Goal: Task Accomplishment & Management: Manage account settings

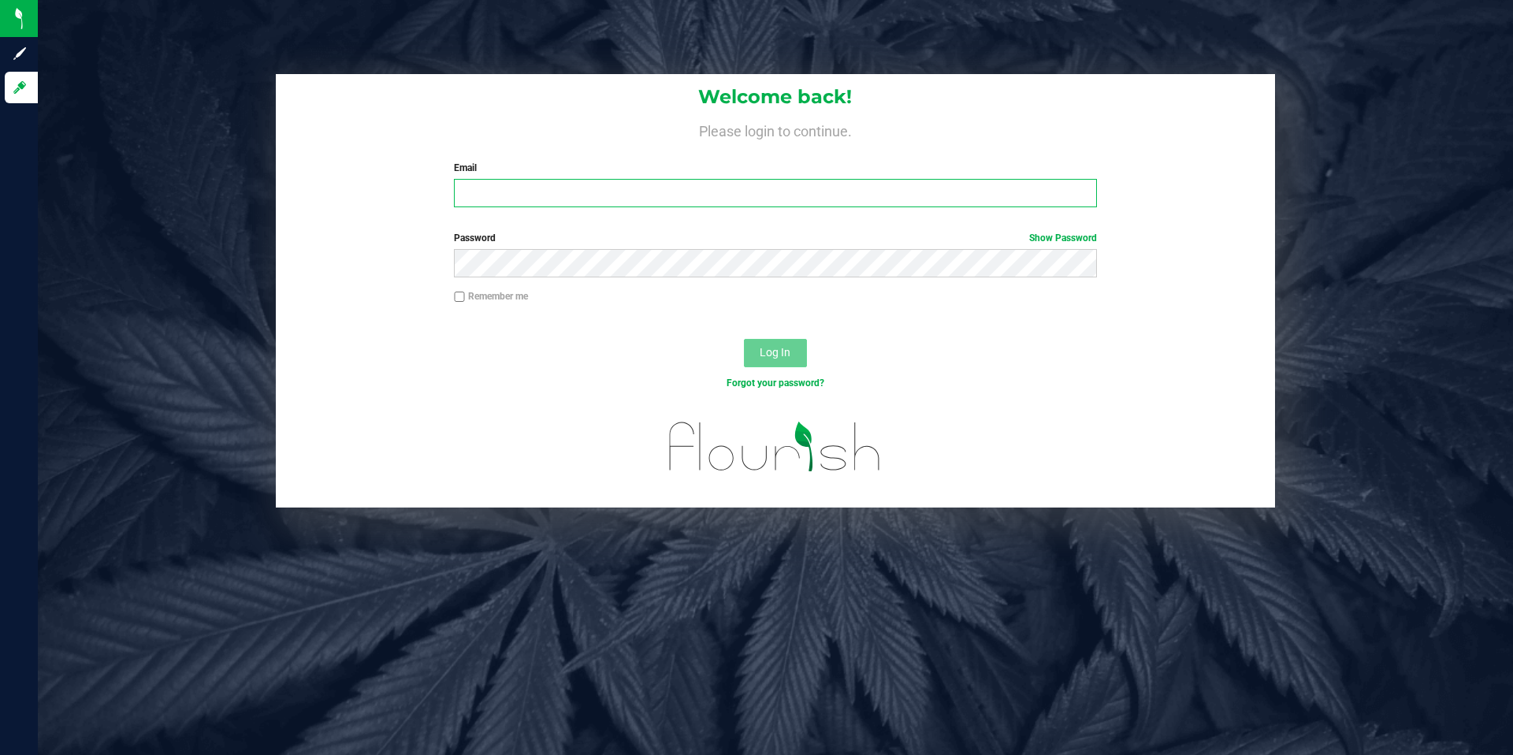
type input "[EMAIL_ADDRESS][DOMAIN_NAME]"
click at [780, 357] on span "Log In" at bounding box center [775, 352] width 31 height 13
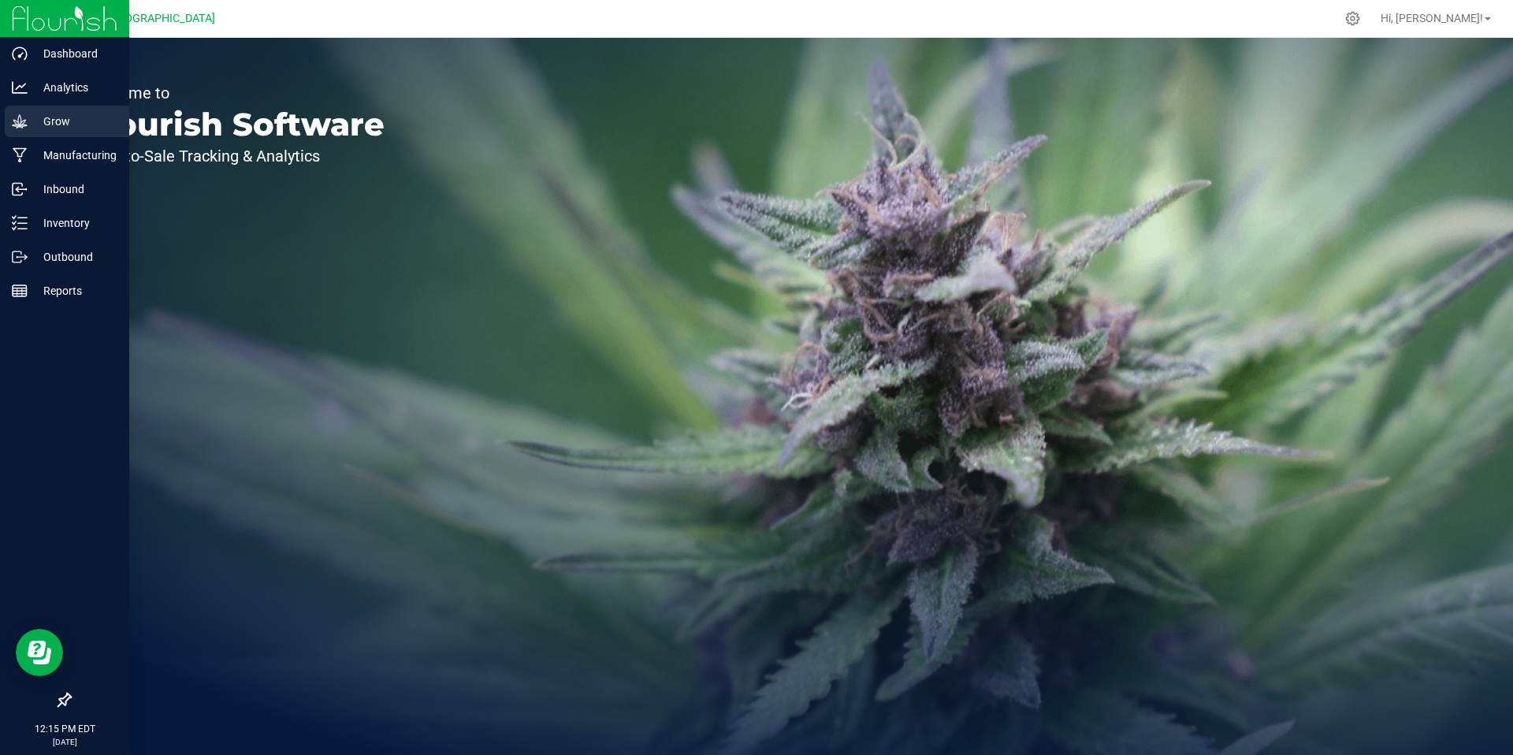
click at [43, 121] on p "Grow" at bounding box center [75, 121] width 95 height 19
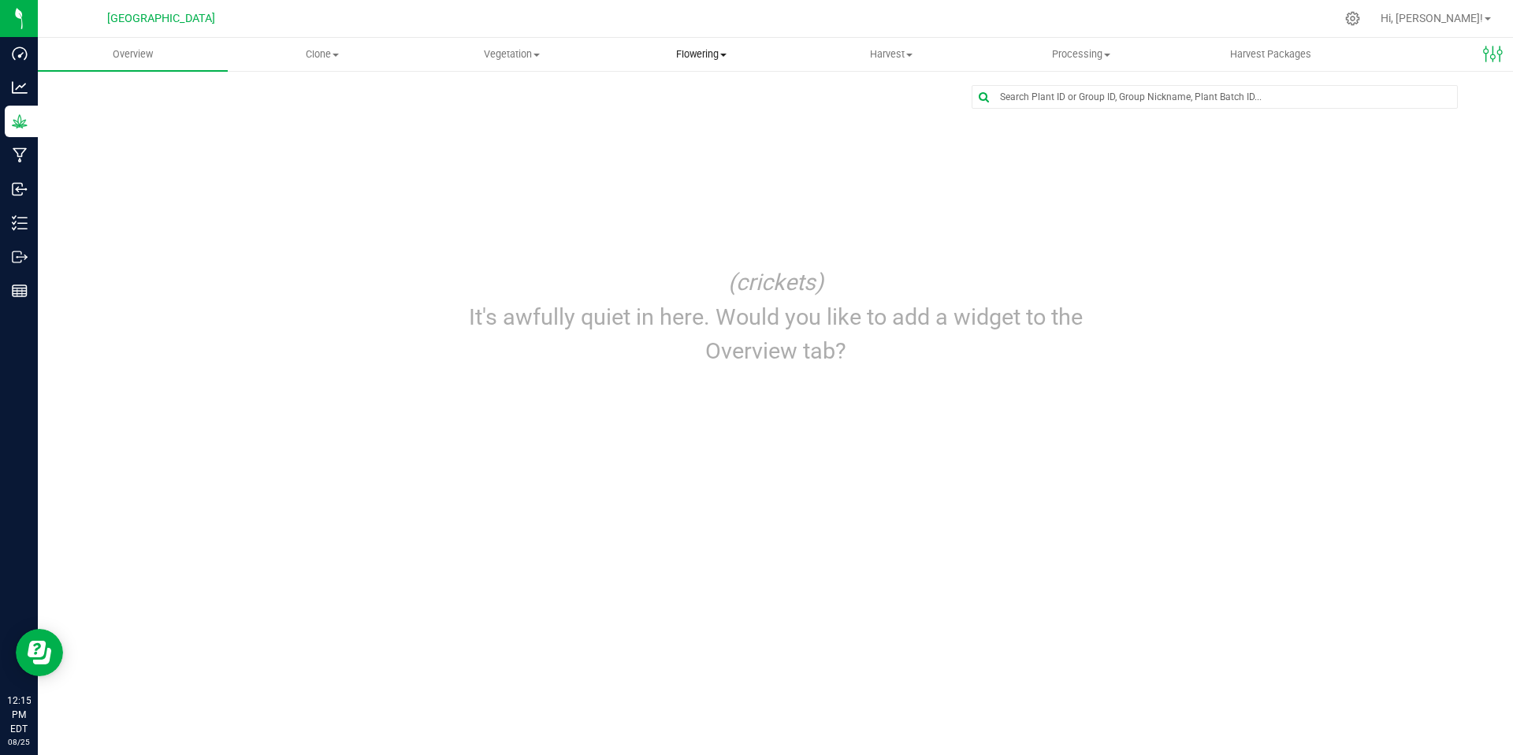
click at [695, 55] on span "Flowering" at bounding box center [702, 54] width 188 height 14
click at [694, 107] on span "Flowering groups" at bounding box center [672, 113] width 131 height 13
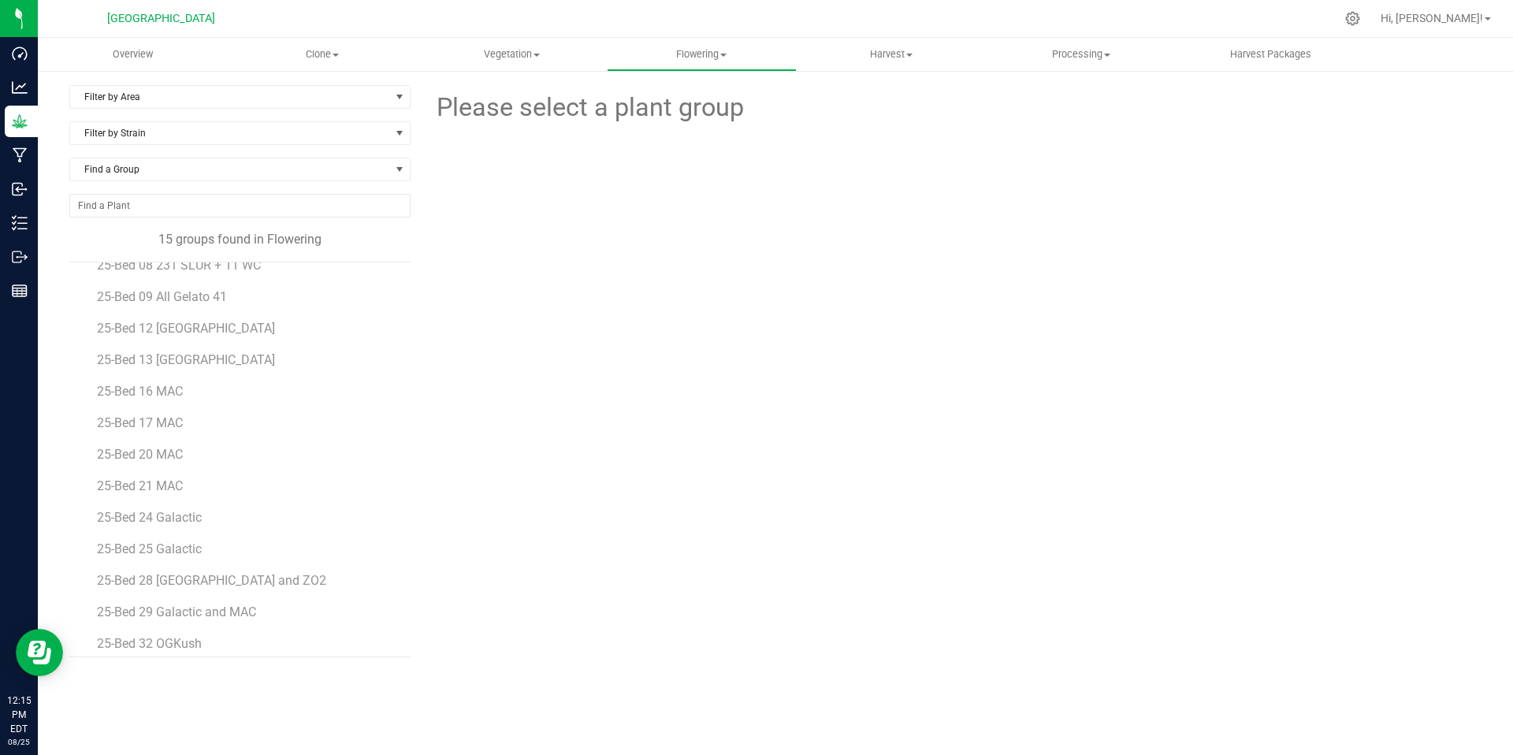
scroll to position [91, 0]
click at [519, 54] on span "Vegetation" at bounding box center [512, 54] width 188 height 14
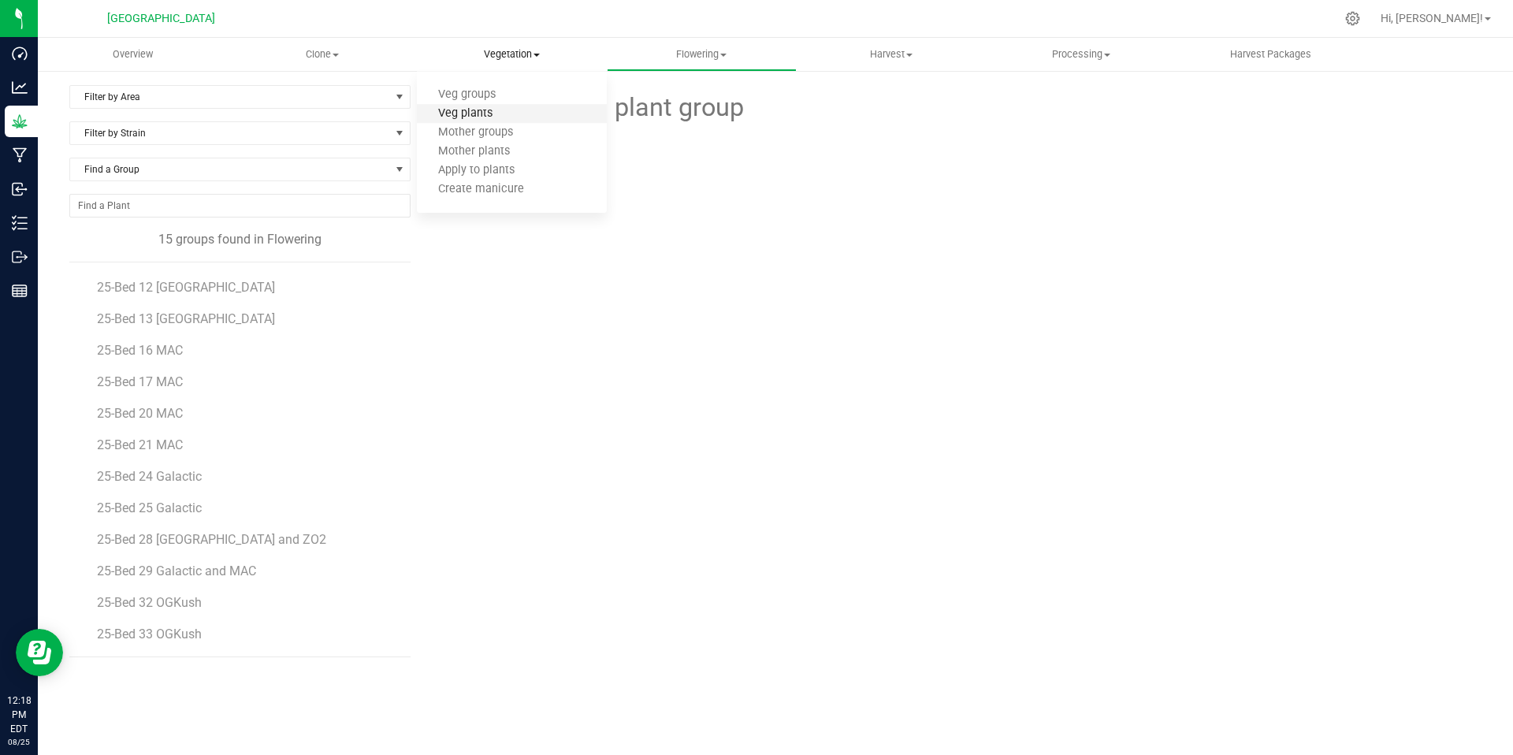
click at [476, 114] on span "Veg plants" at bounding box center [465, 113] width 97 height 13
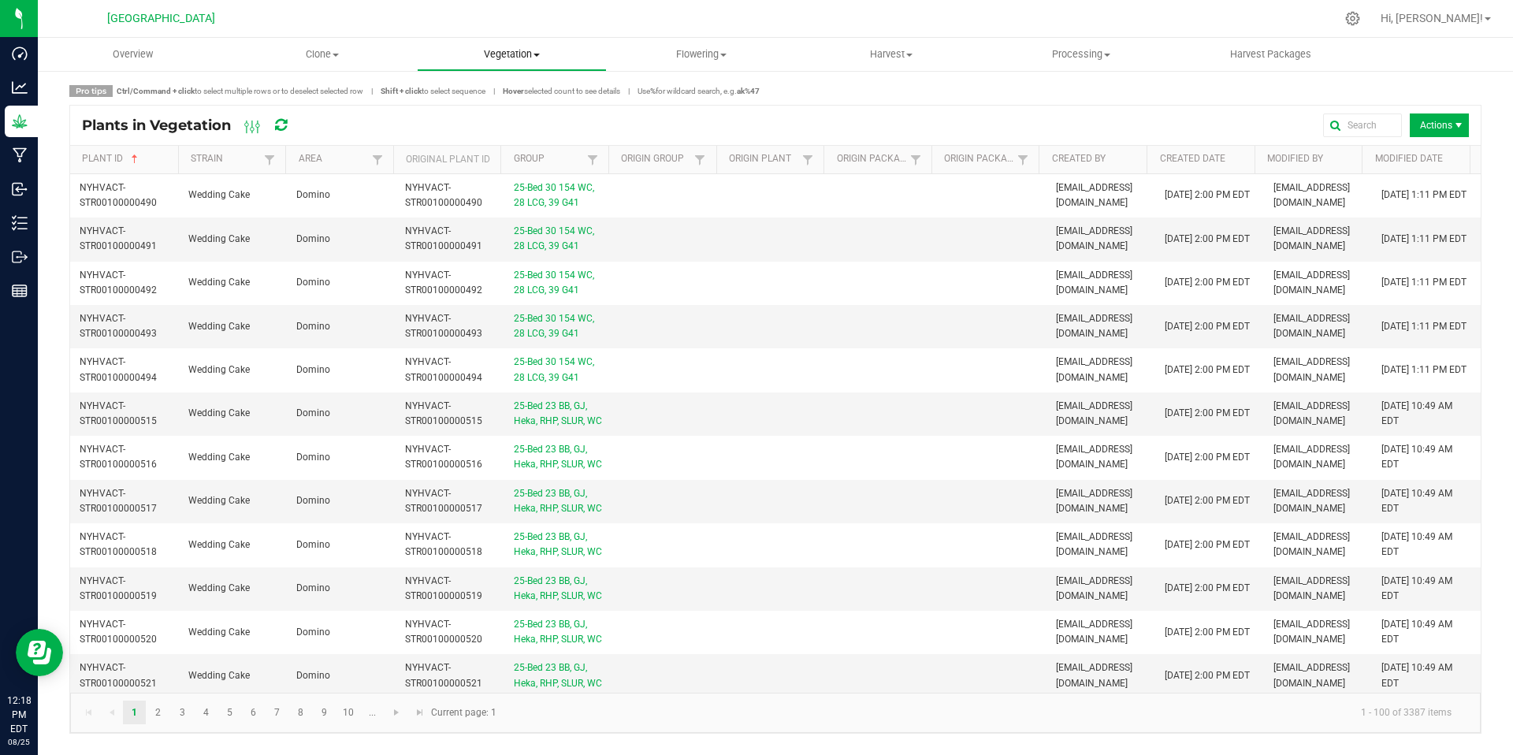
click at [498, 51] on span "Vegetation" at bounding box center [512, 54] width 188 height 14
click at [478, 98] on span "Veg groups" at bounding box center [467, 94] width 100 height 13
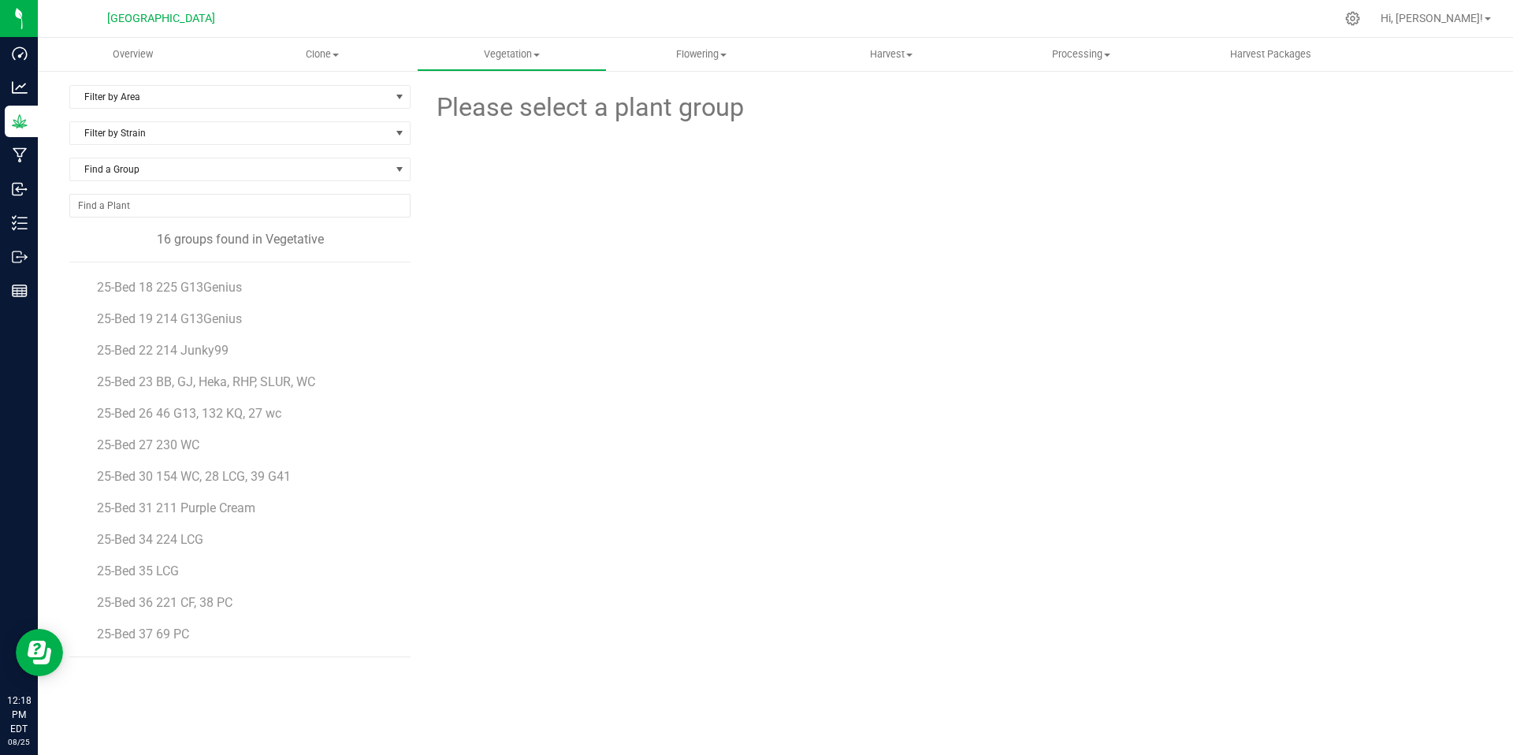
scroll to position [142, 0]
click at [169, 534] on span "25-Bed 34 224 LCG" at bounding box center [152, 539] width 110 height 15
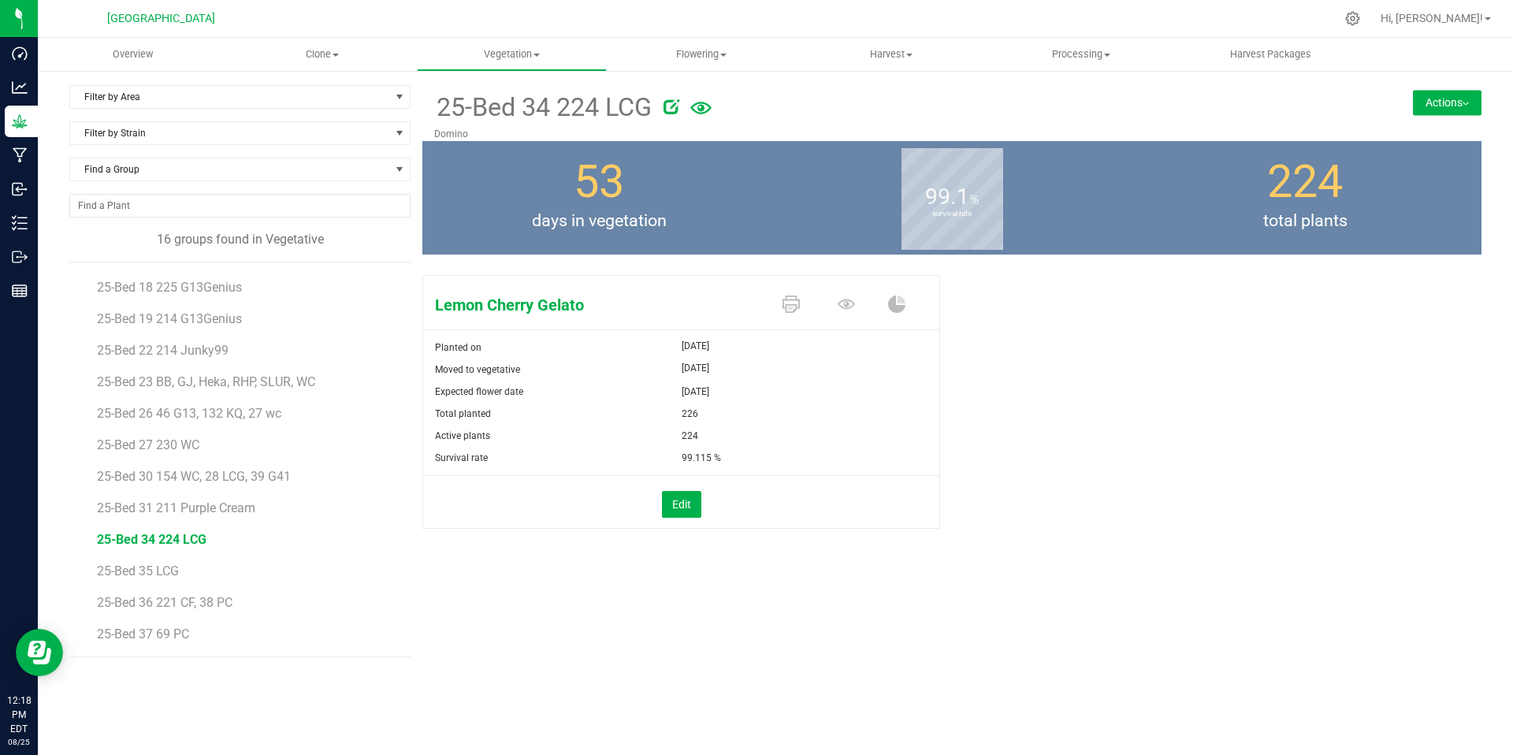
click at [1450, 94] on button "Actions" at bounding box center [1447, 102] width 69 height 25
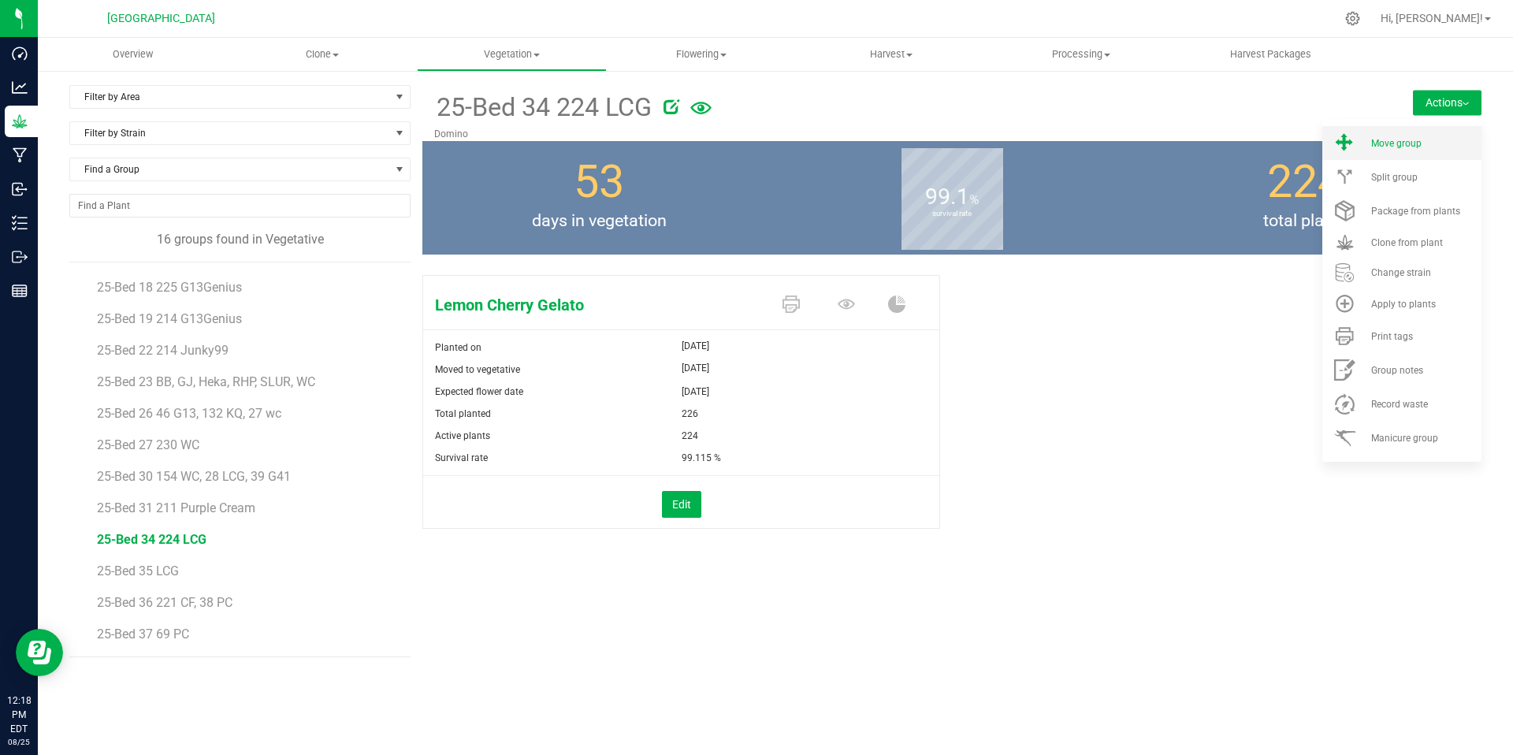
click at [1386, 139] on span "Move group" at bounding box center [1396, 143] width 50 height 11
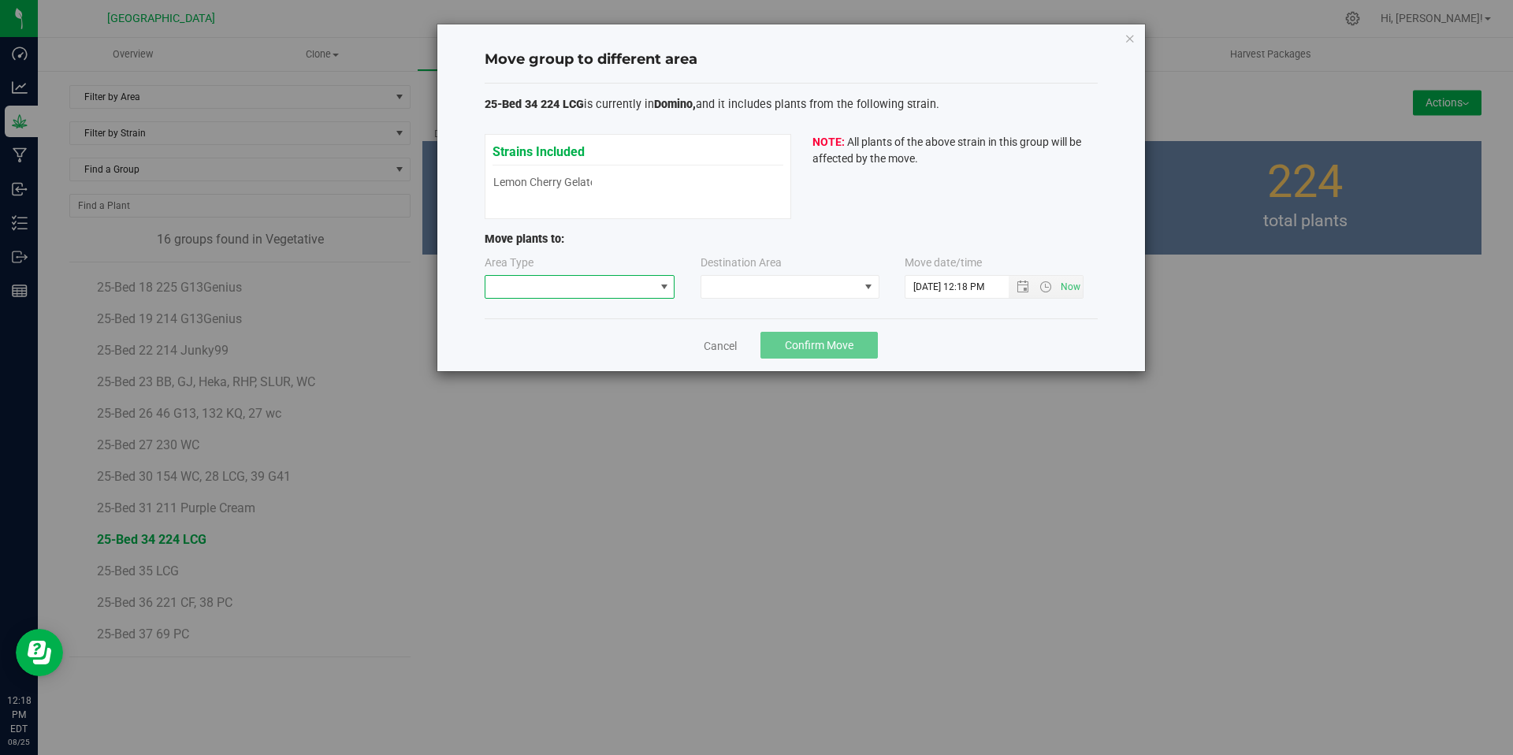
click at [591, 282] on span at bounding box center [570, 287] width 169 height 22
click at [557, 395] on li "Flowering" at bounding box center [580, 396] width 189 height 27
click at [779, 288] on span at bounding box center [780, 287] width 158 height 22
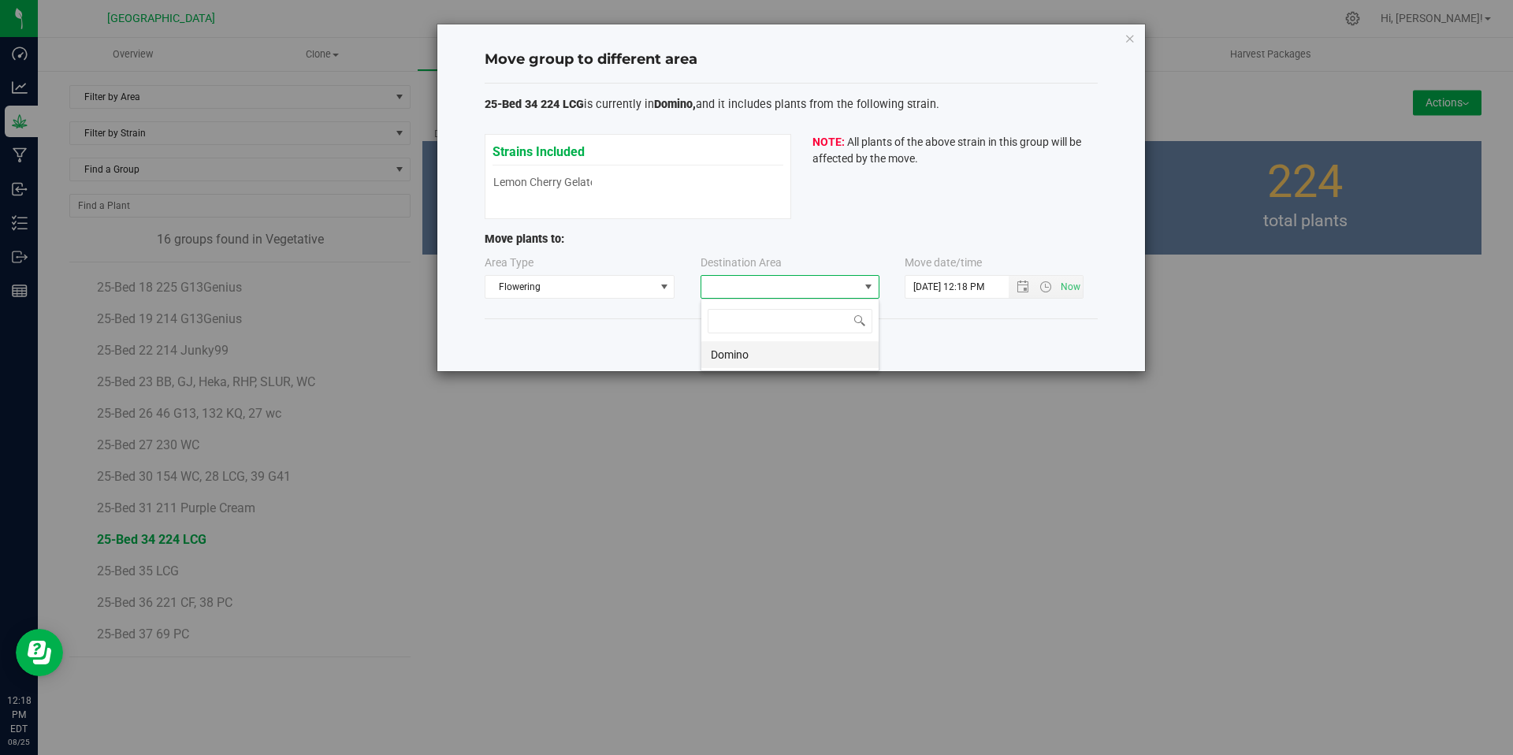
click at [754, 352] on li "Domino" at bounding box center [789, 354] width 177 height 27
click at [1018, 290] on span "Open the date view" at bounding box center [1023, 287] width 13 height 13
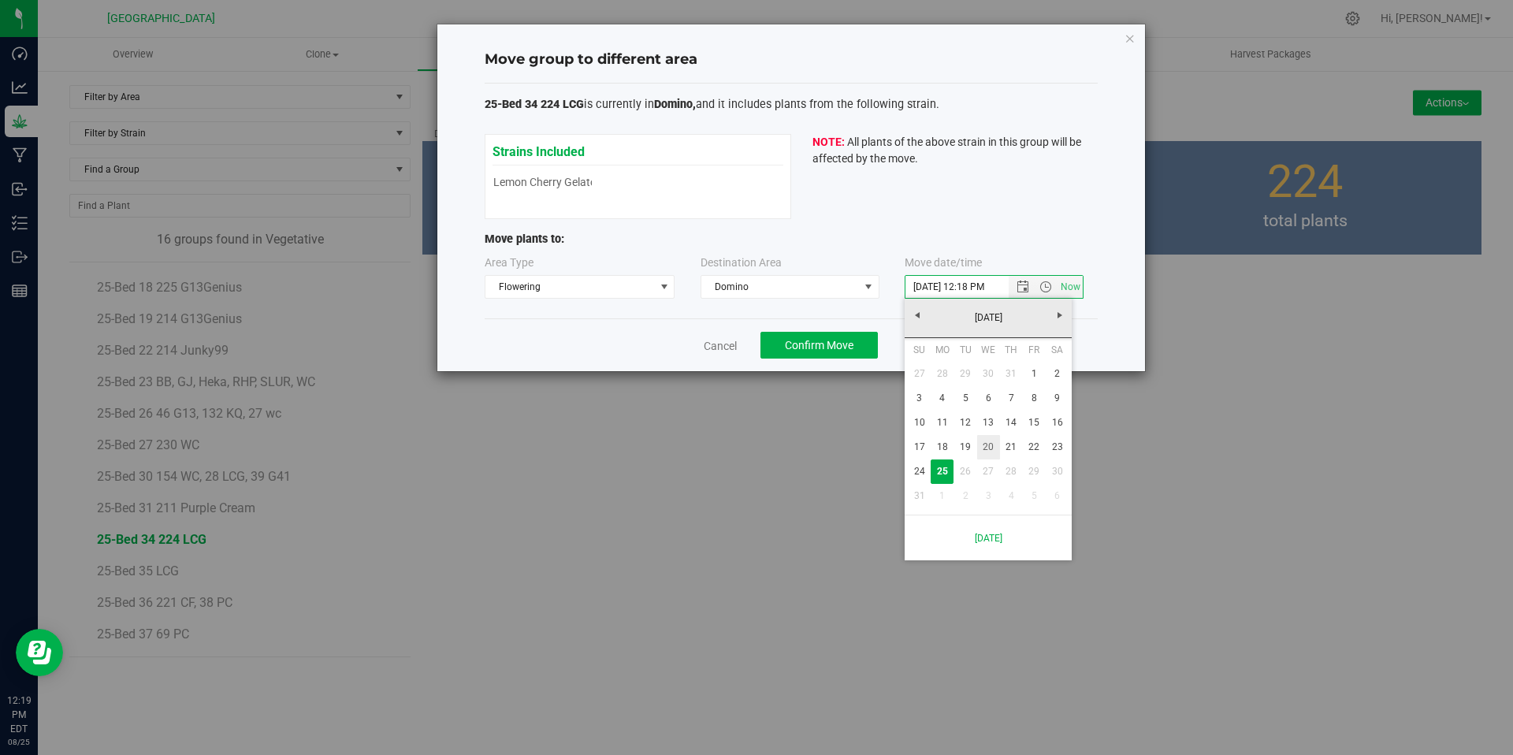
click at [992, 445] on link "20" at bounding box center [988, 447] width 23 height 24
type input "[DATE] 12:18 PM"
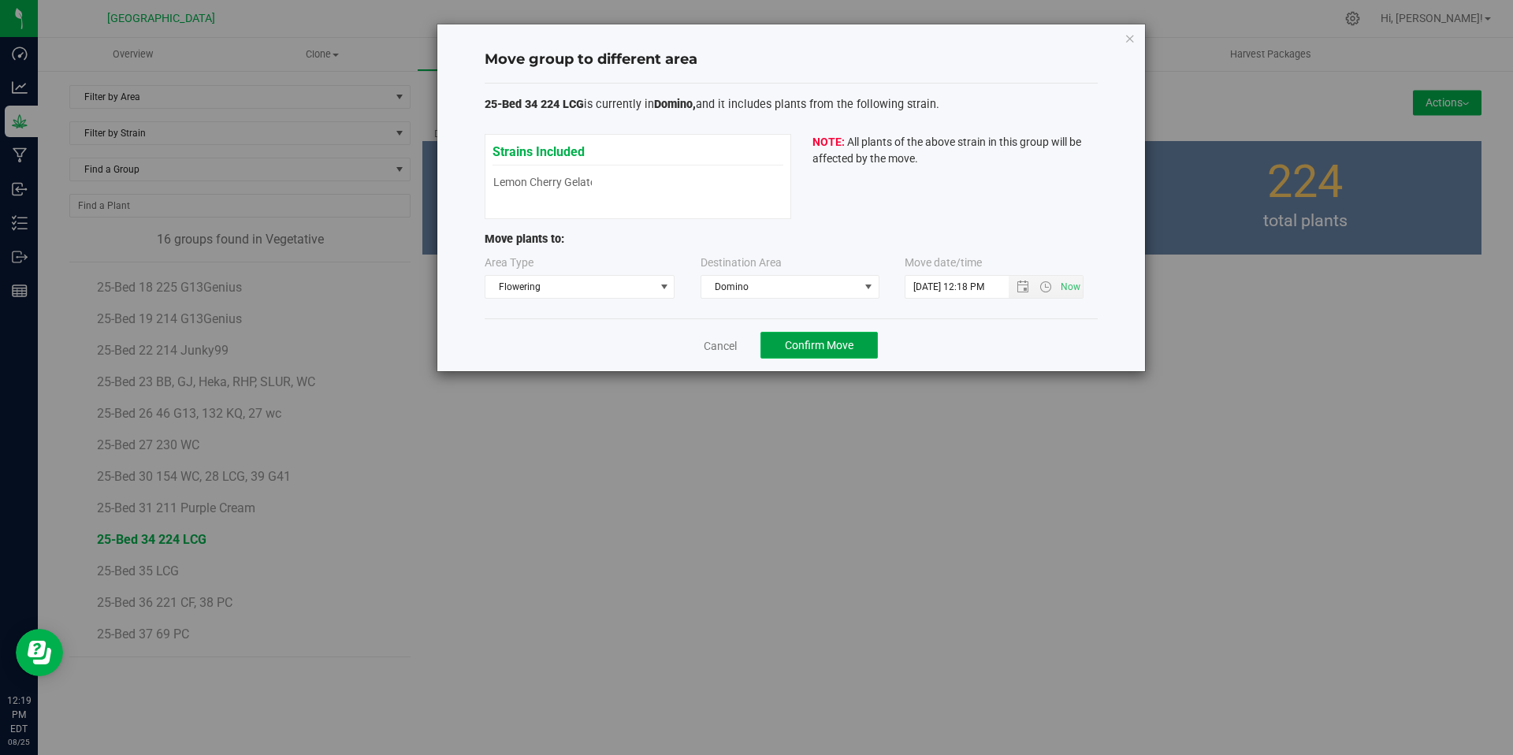
click at [821, 344] on span "Confirm Move" at bounding box center [819, 345] width 69 height 13
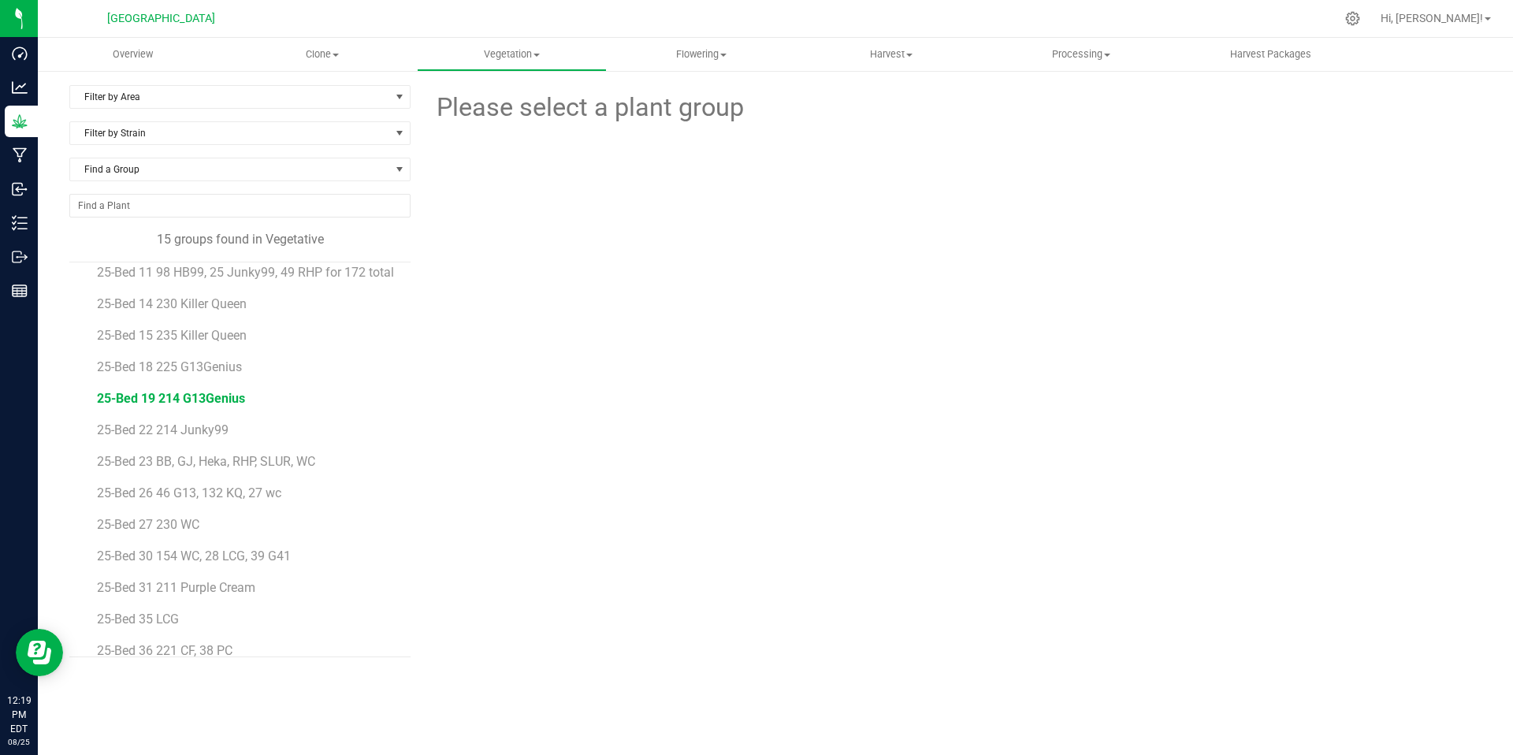
scroll to position [66, 0]
click at [173, 509] on span "25-Bed 27 230 WC" at bounding box center [149, 501] width 105 height 15
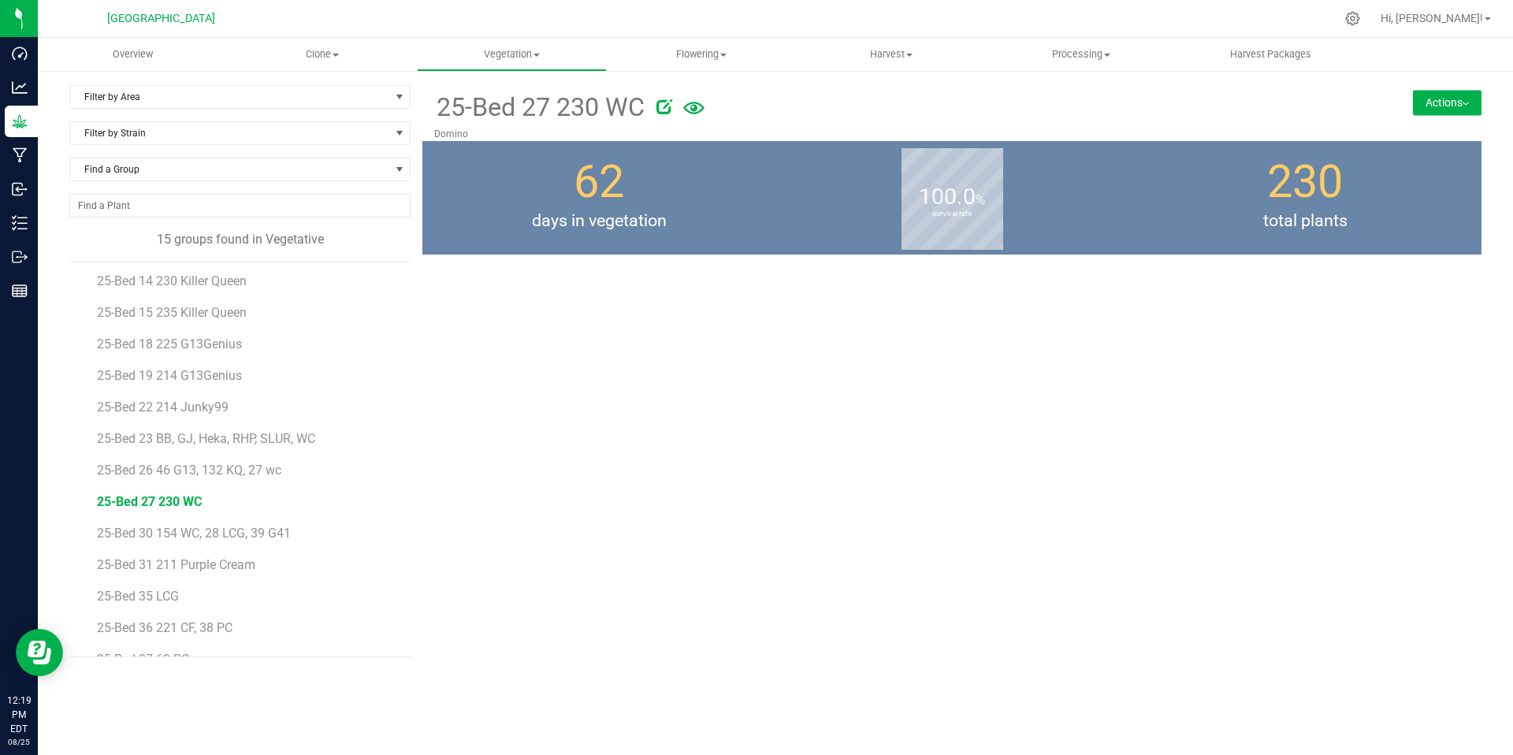
click at [1425, 103] on button "Actions" at bounding box center [1447, 102] width 69 height 25
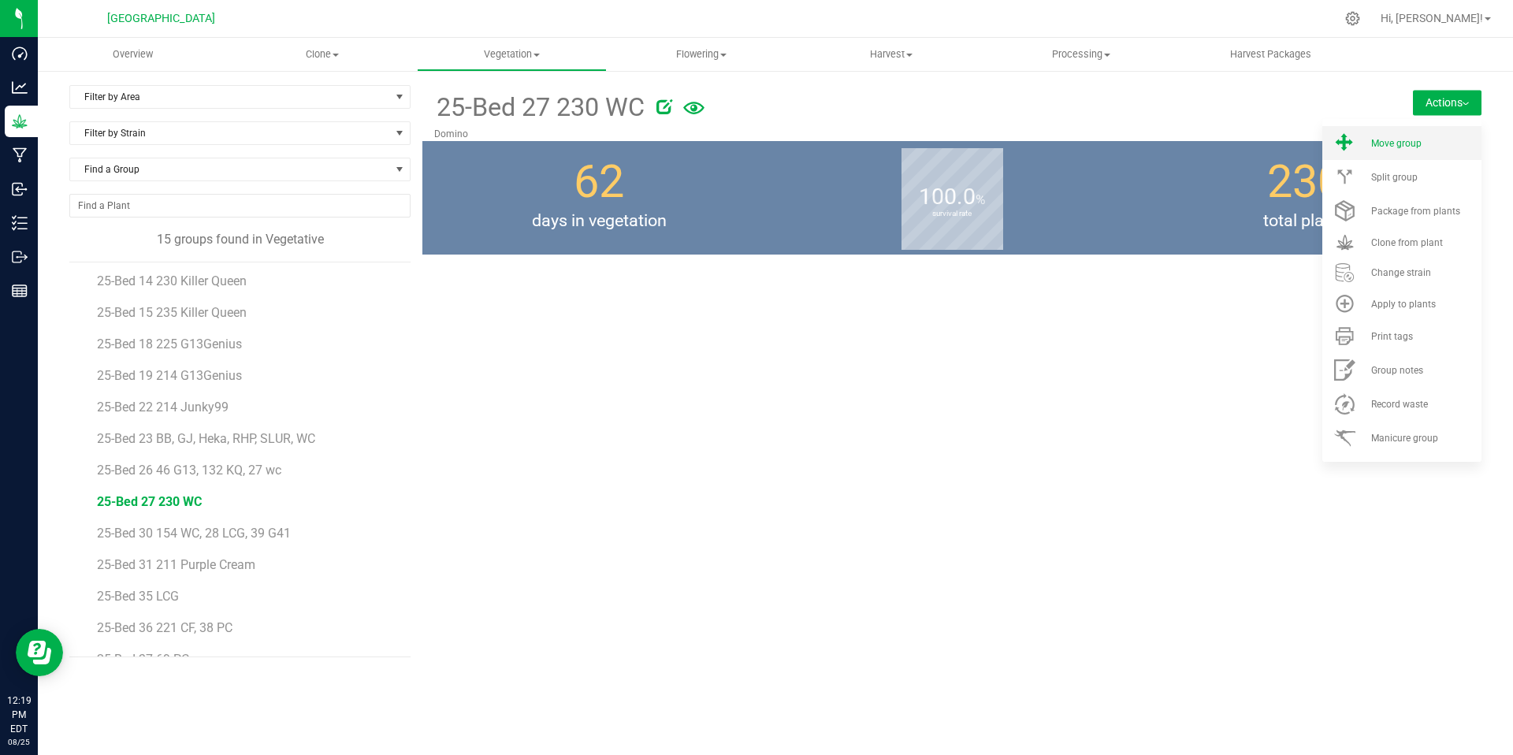
click at [1409, 147] on span "Move group" at bounding box center [1396, 143] width 50 height 11
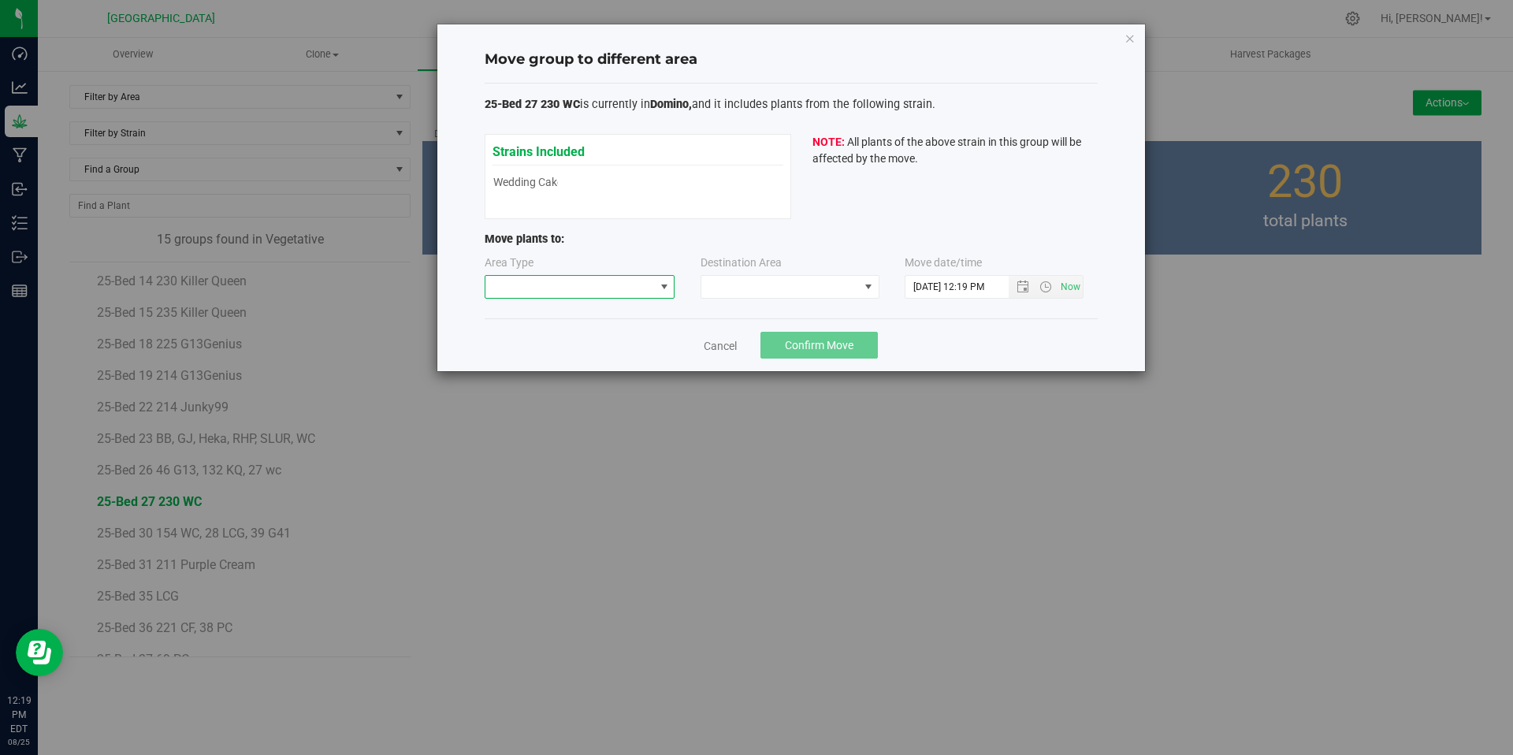
click at [613, 281] on span at bounding box center [570, 287] width 169 height 22
click at [547, 393] on li "Flowering" at bounding box center [580, 396] width 189 height 27
click at [749, 292] on span at bounding box center [780, 287] width 158 height 22
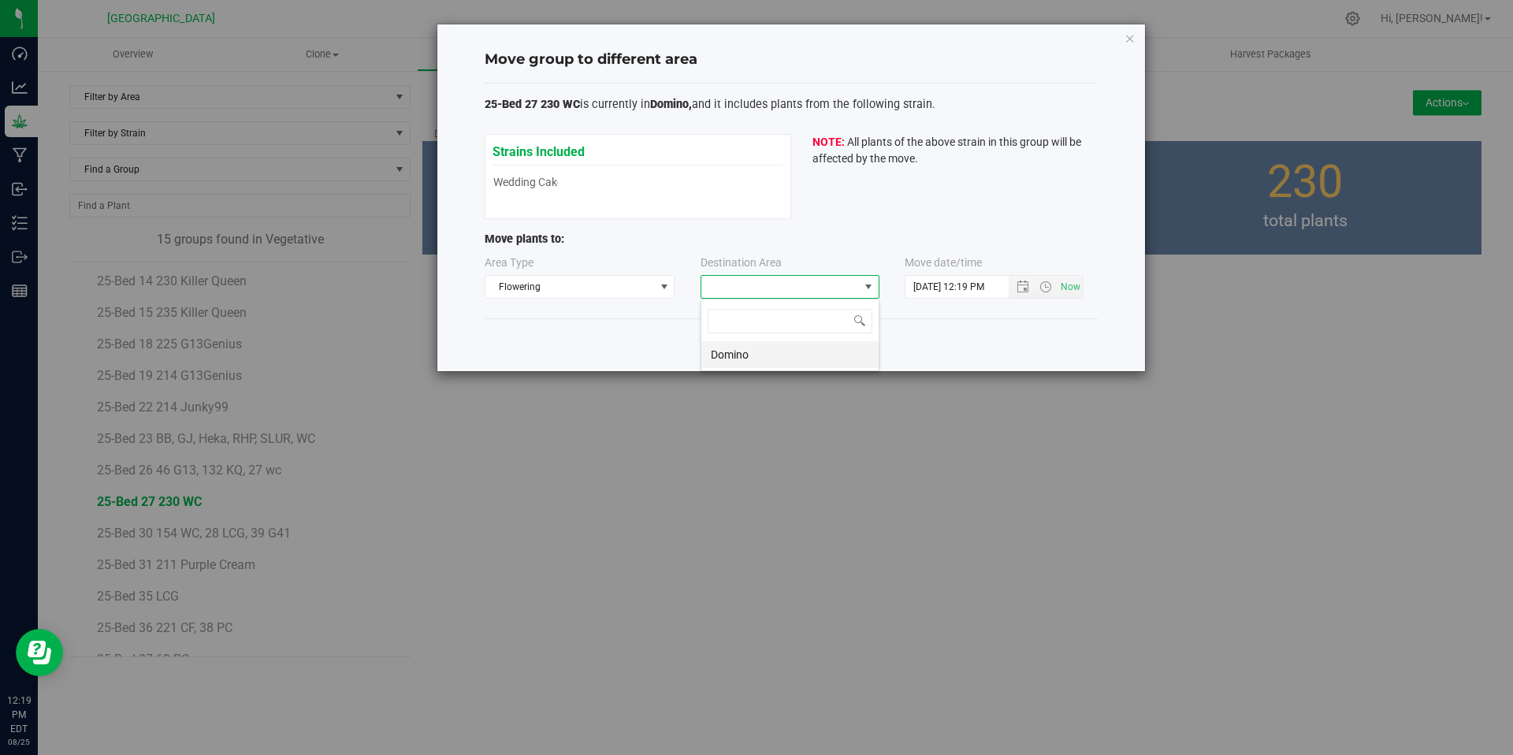
click at [736, 354] on li "Domino" at bounding box center [789, 354] width 177 height 27
click at [1025, 285] on span "Open the date view" at bounding box center [1023, 287] width 13 height 13
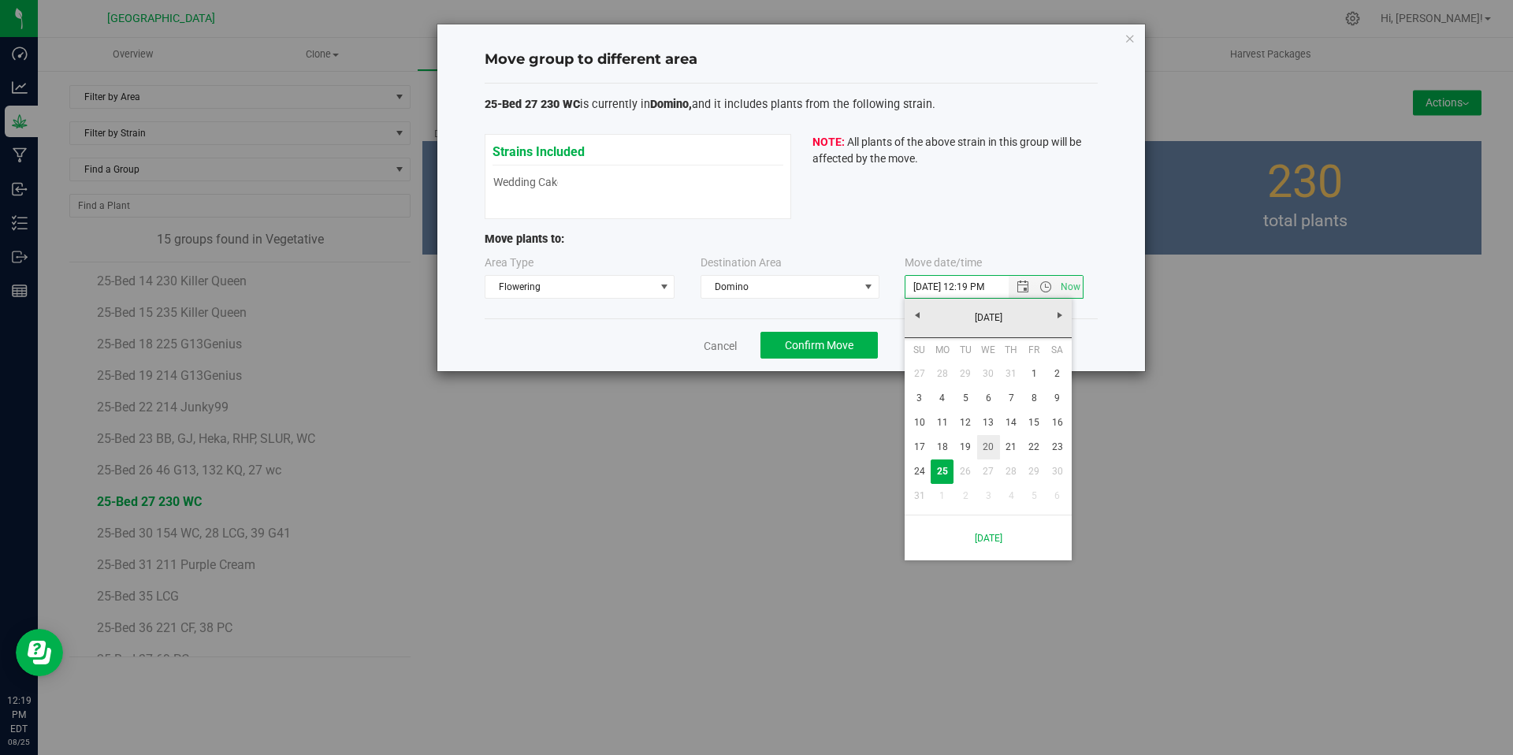
click at [986, 435] on link "20" at bounding box center [988, 447] width 23 height 24
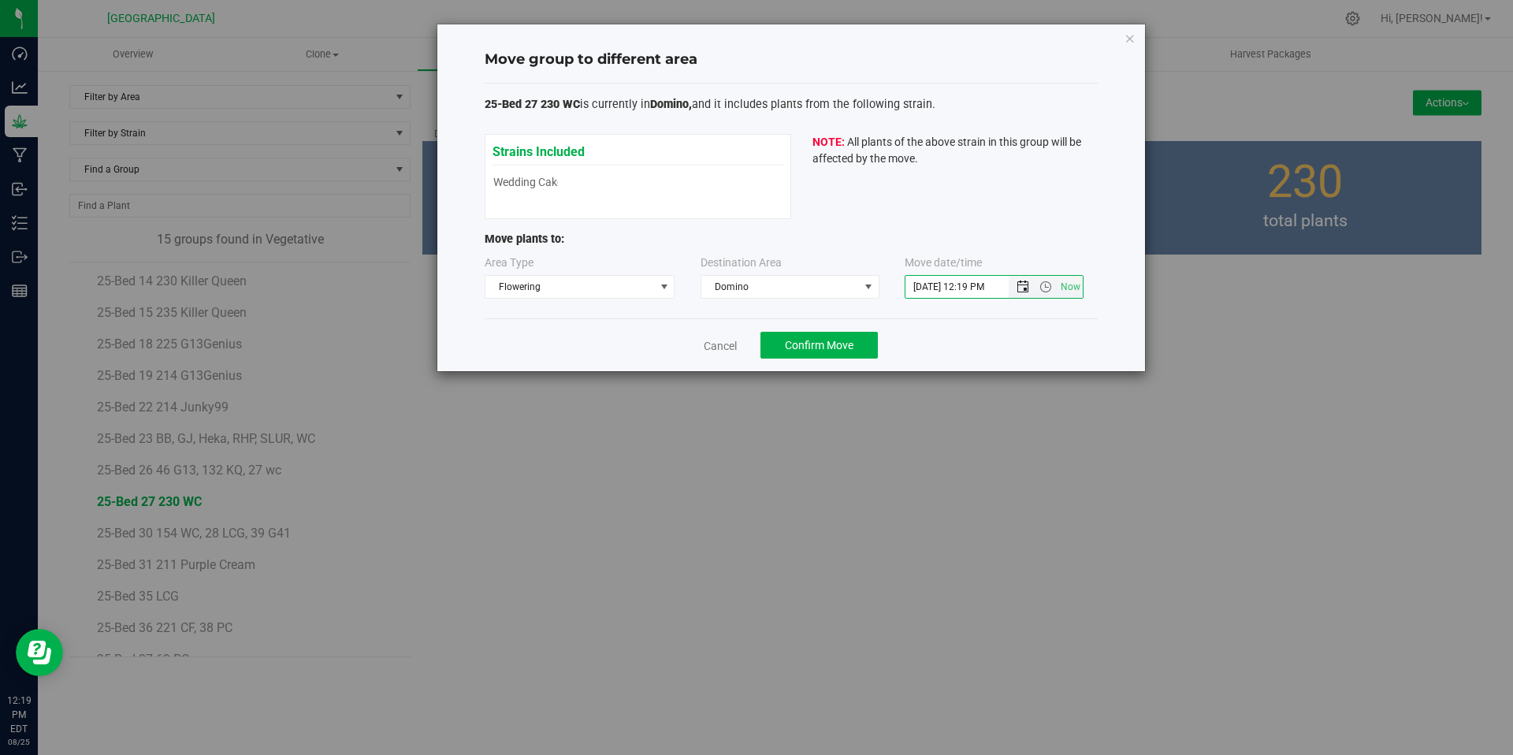
click at [1021, 288] on span "Open the date view" at bounding box center [1023, 287] width 13 height 13
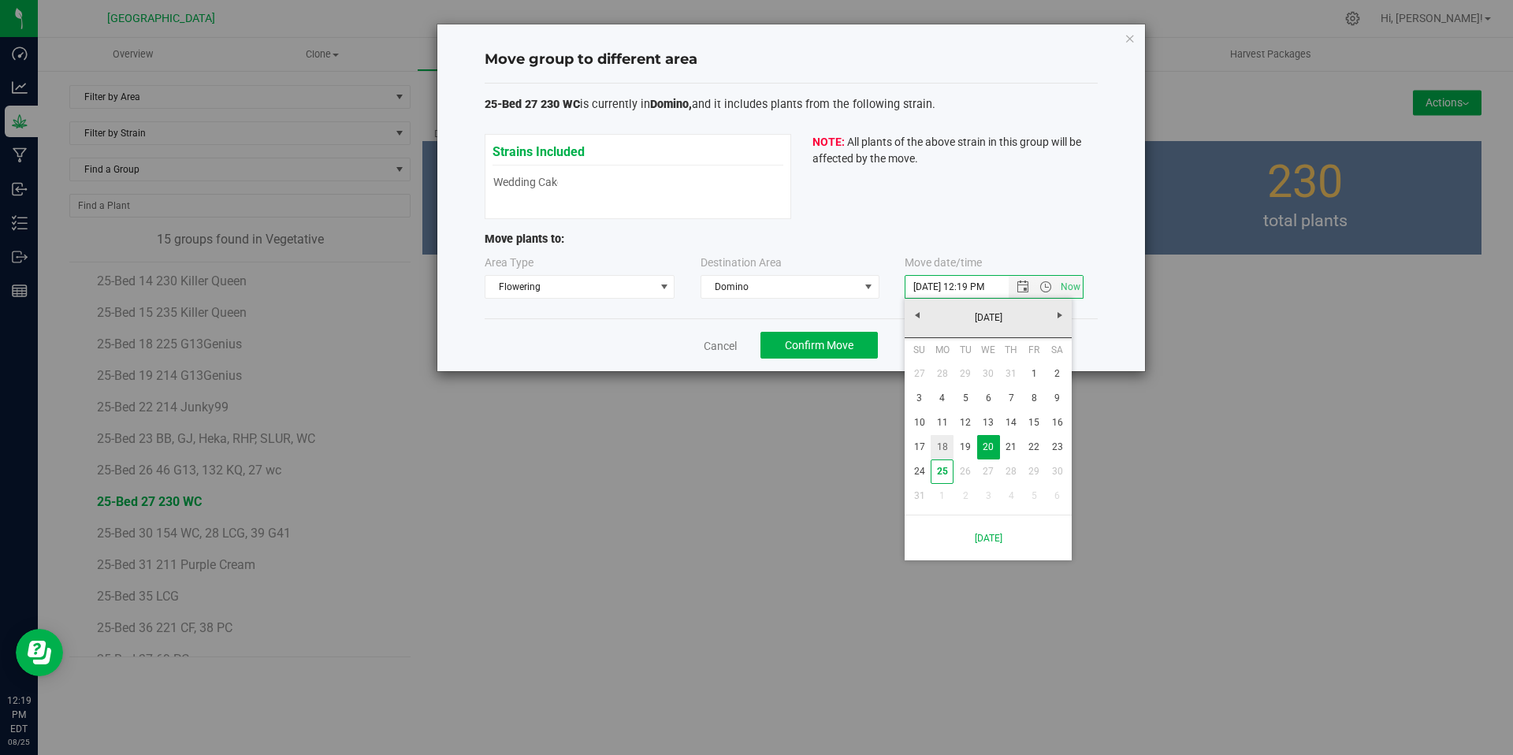
click at [943, 441] on link "18" at bounding box center [942, 447] width 23 height 24
type input "[DATE] 12:19 PM"
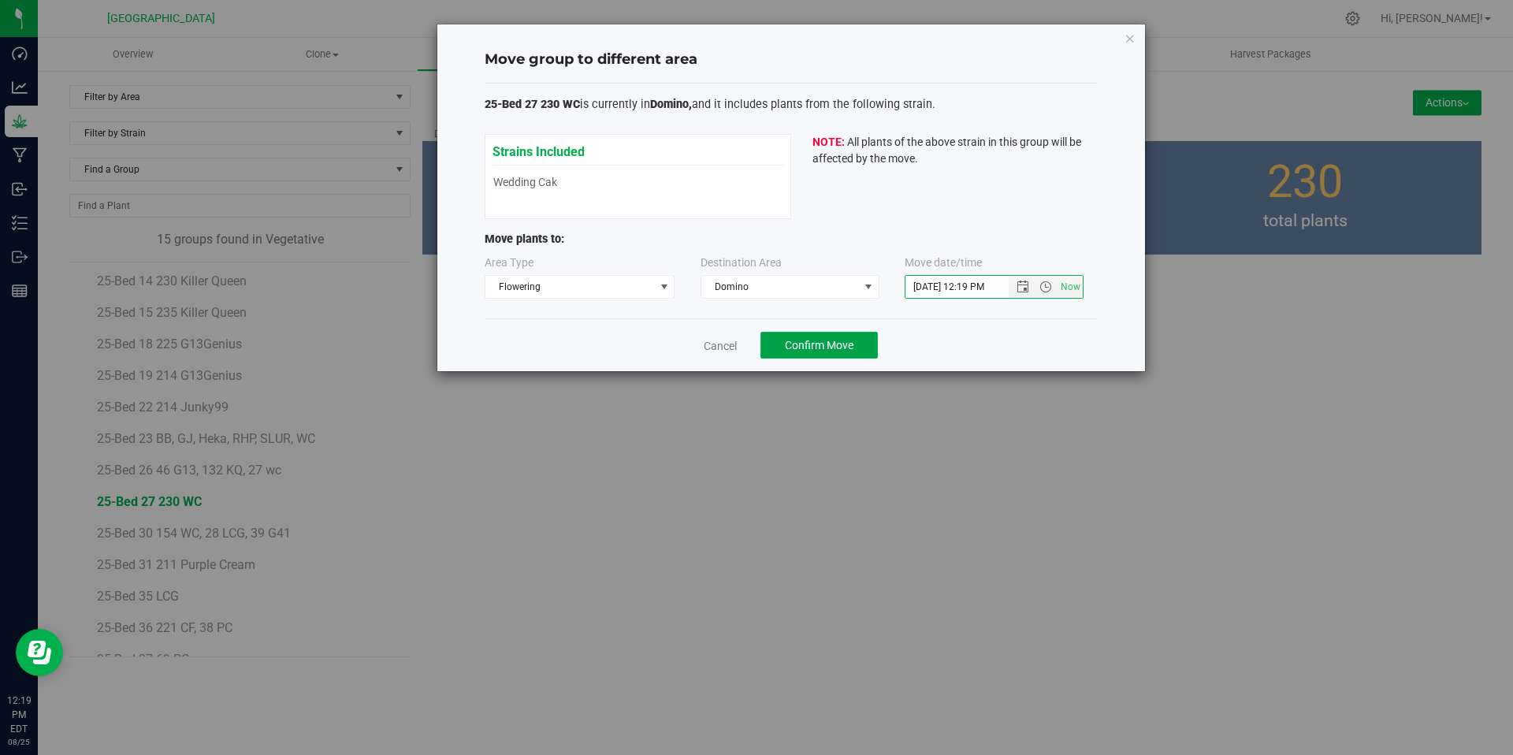
click at [837, 350] on span "Confirm Move" at bounding box center [819, 345] width 69 height 13
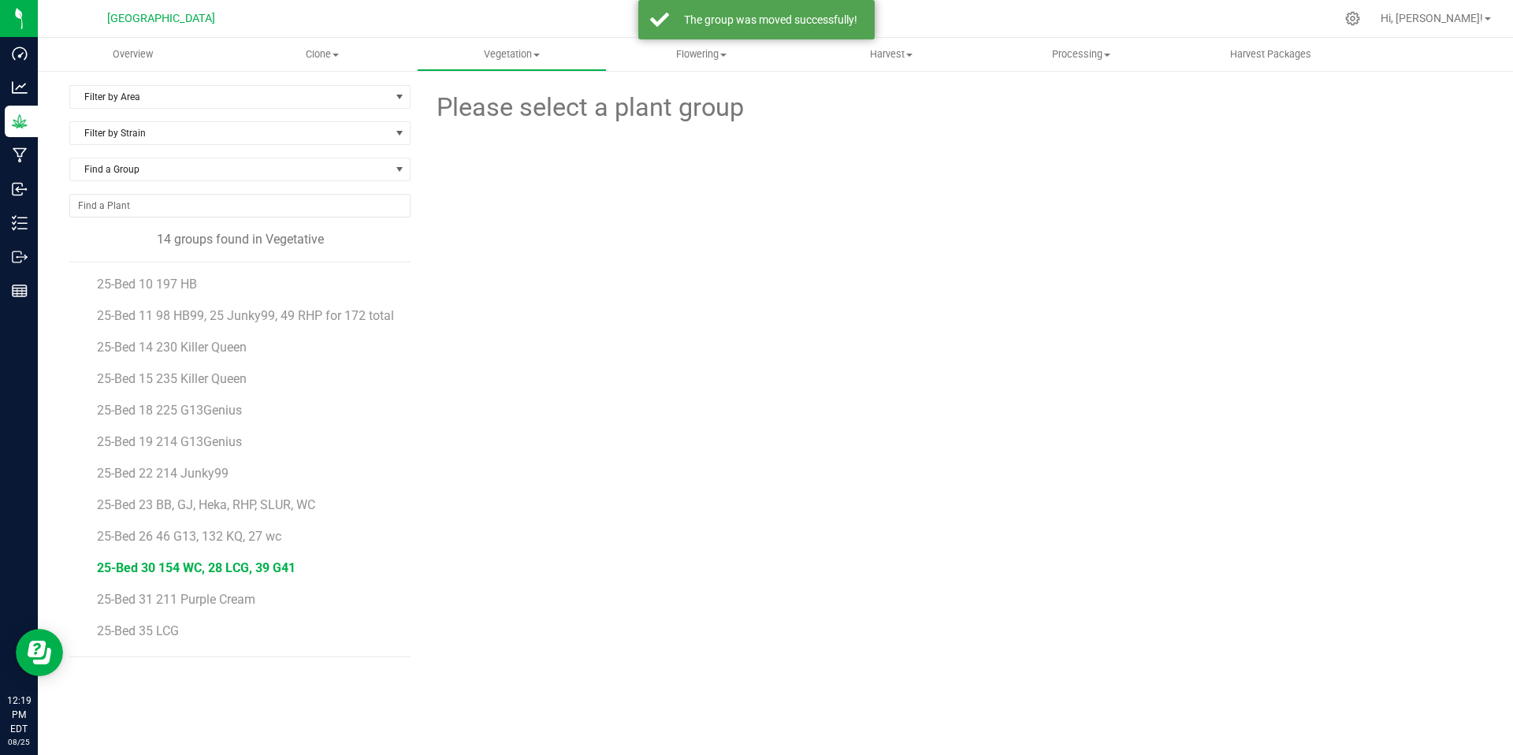
click at [215, 575] on span "25-Bed 30 154 WC, 28 LCG, 39 G41" at bounding box center [196, 567] width 199 height 15
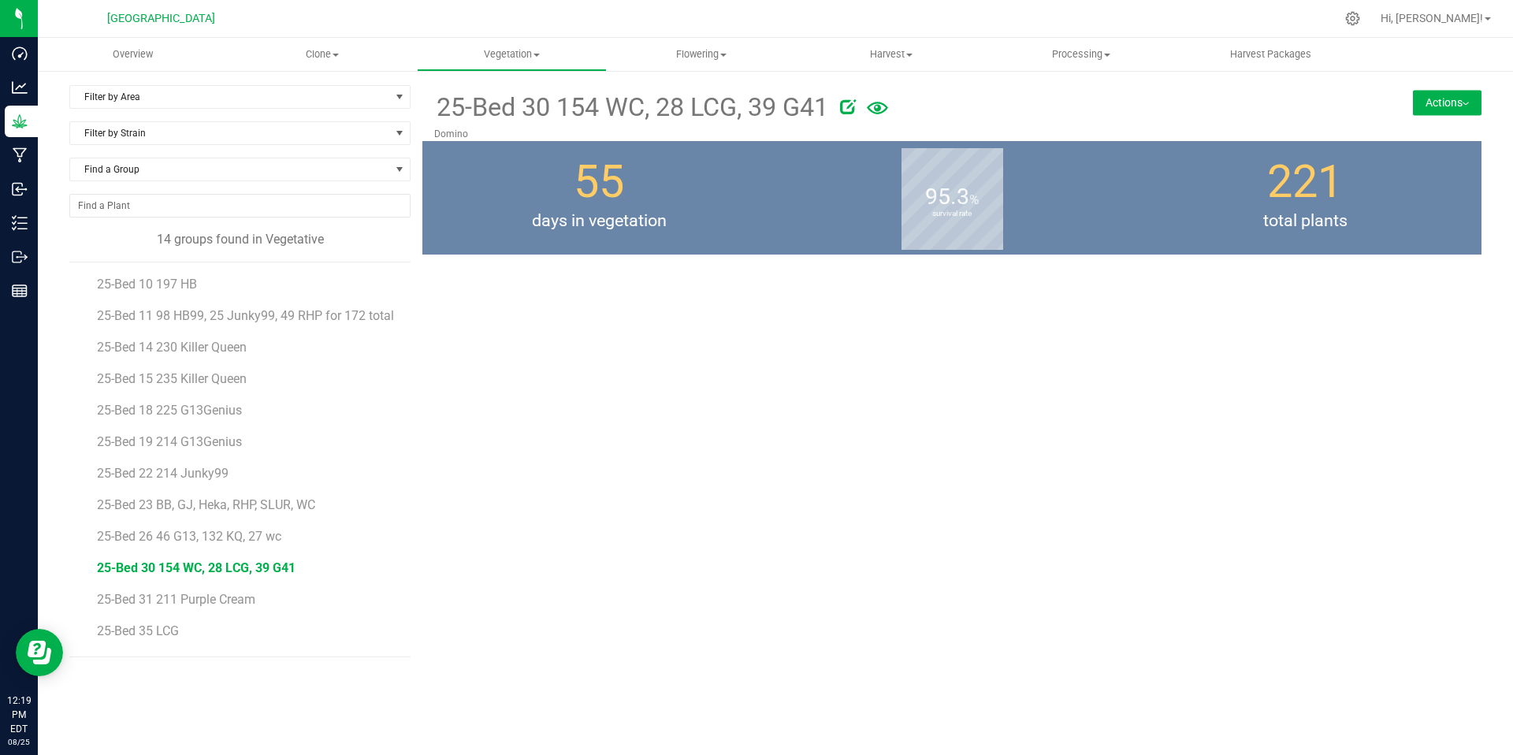
click at [1457, 98] on button "Actions" at bounding box center [1447, 102] width 69 height 25
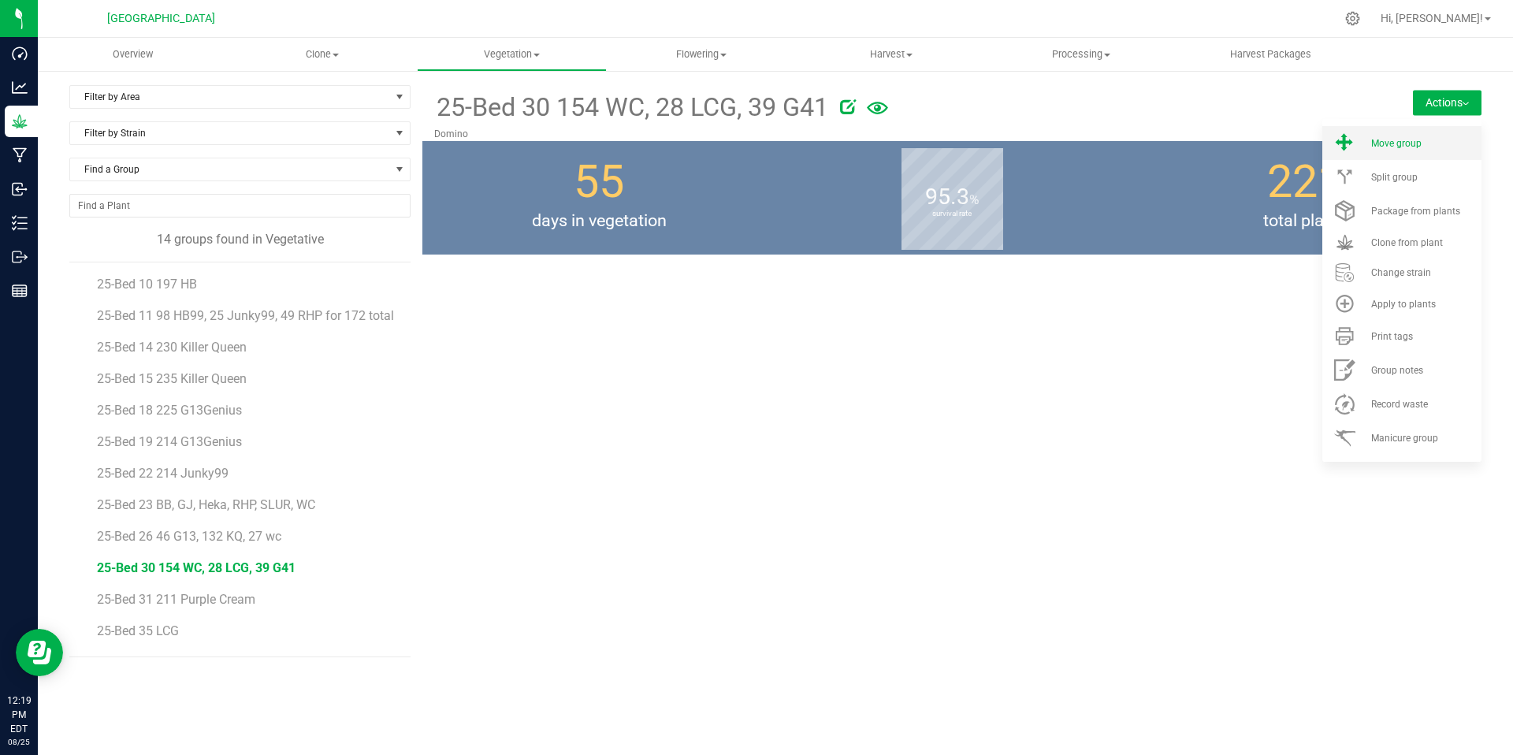
click at [1402, 143] on span "Move group" at bounding box center [1396, 143] width 50 height 11
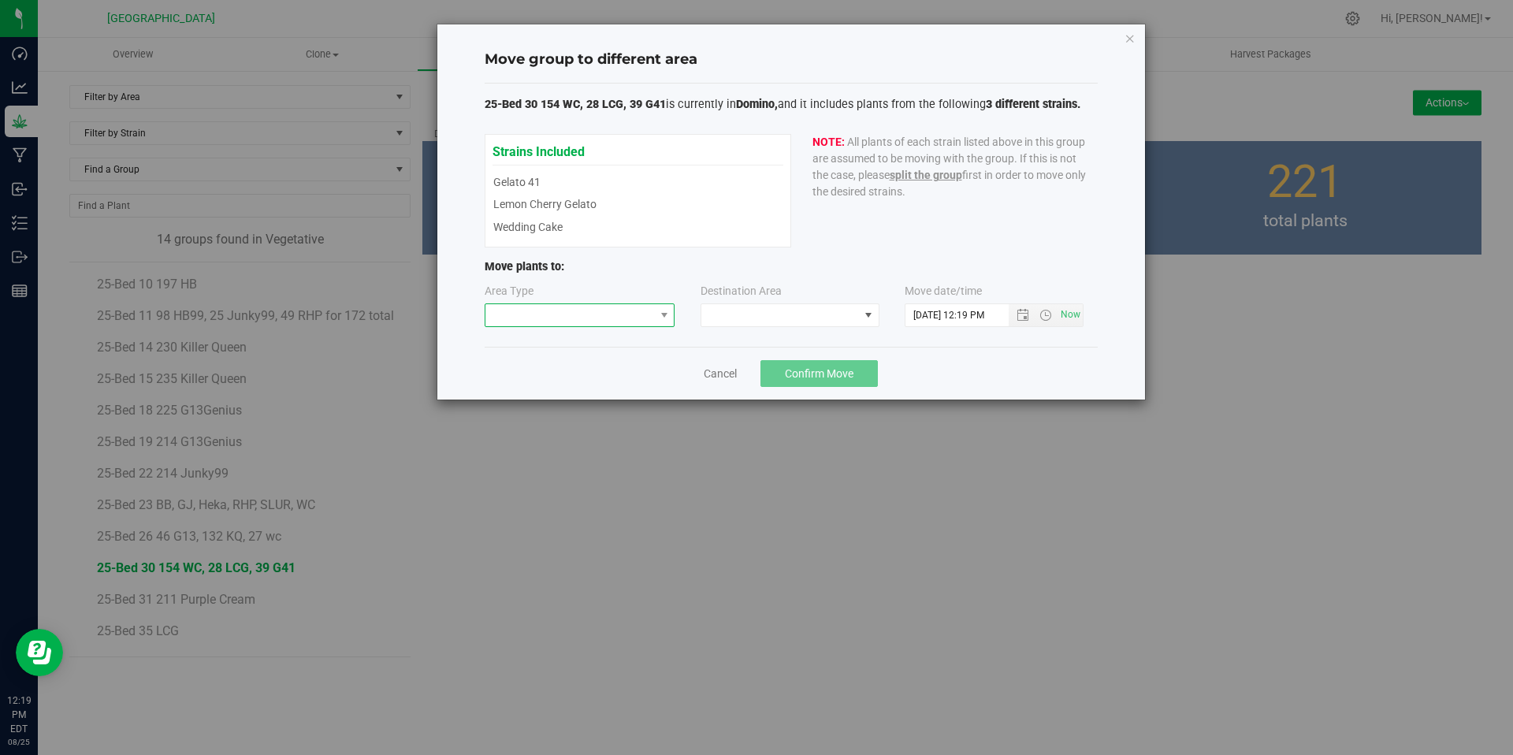
click at [617, 317] on span at bounding box center [570, 315] width 169 height 22
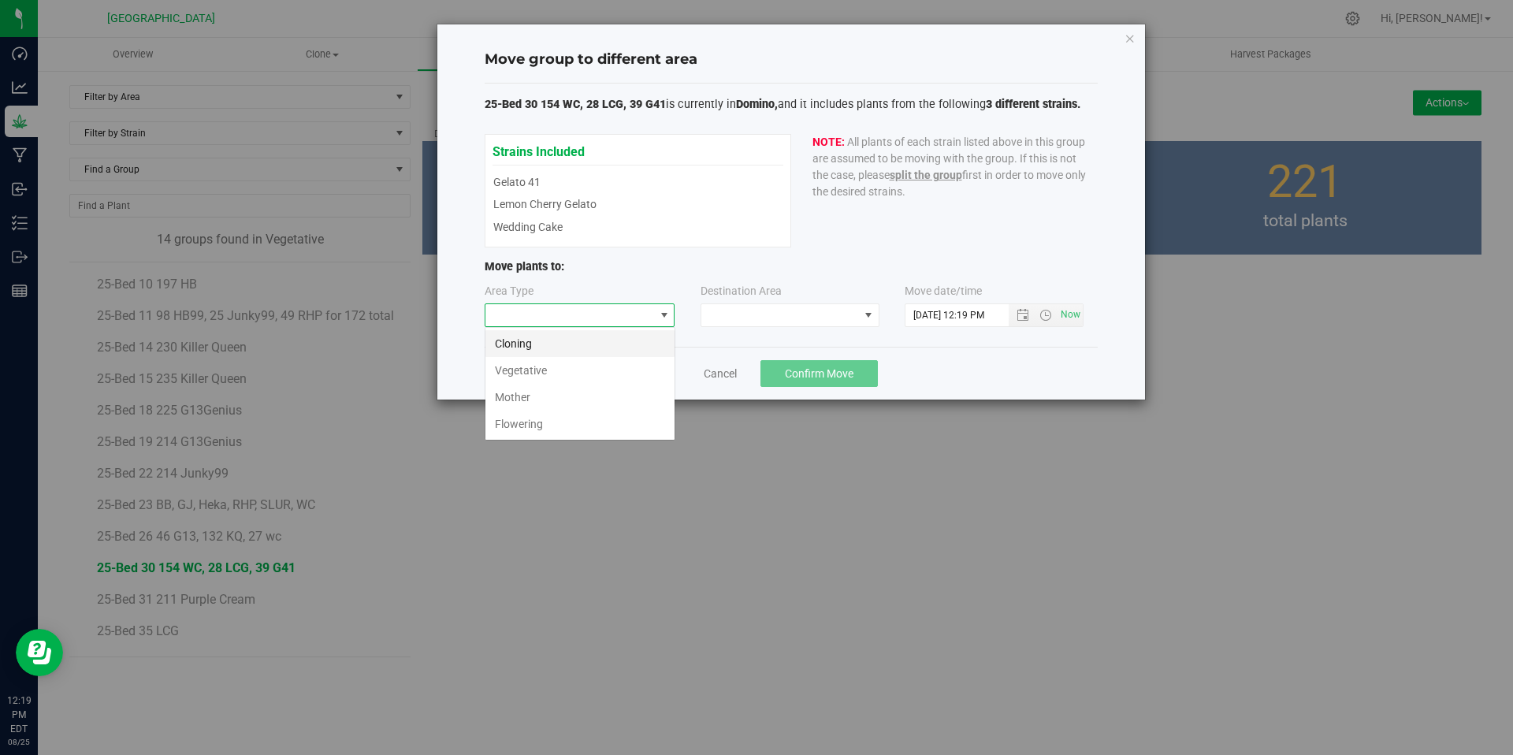
scroll to position [24, 191]
click at [586, 416] on li "Flowering" at bounding box center [580, 424] width 189 height 27
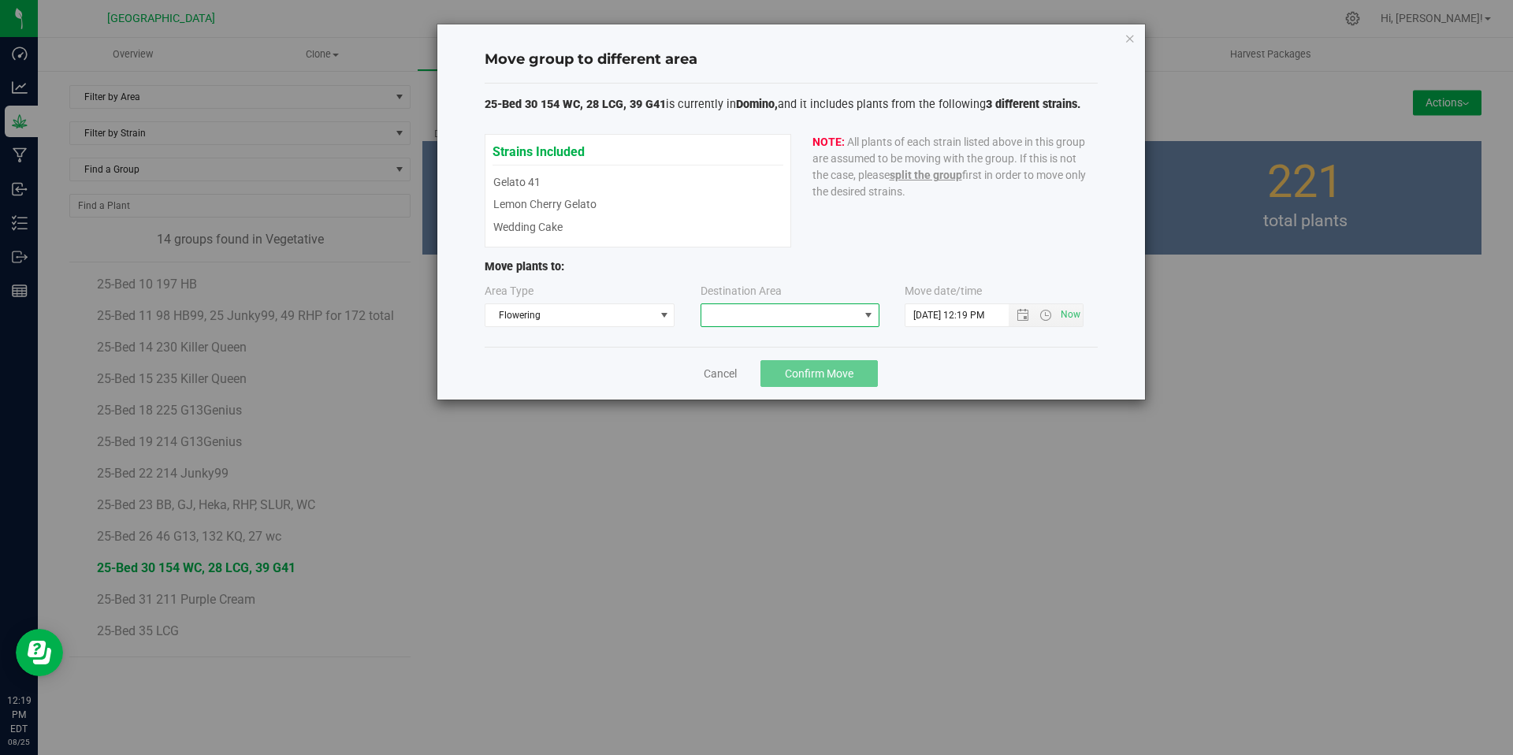
click at [728, 322] on span at bounding box center [780, 315] width 158 height 22
click at [743, 383] on li "Domino" at bounding box center [789, 382] width 177 height 27
click at [1026, 314] on span "Open the date view" at bounding box center [1023, 315] width 13 height 13
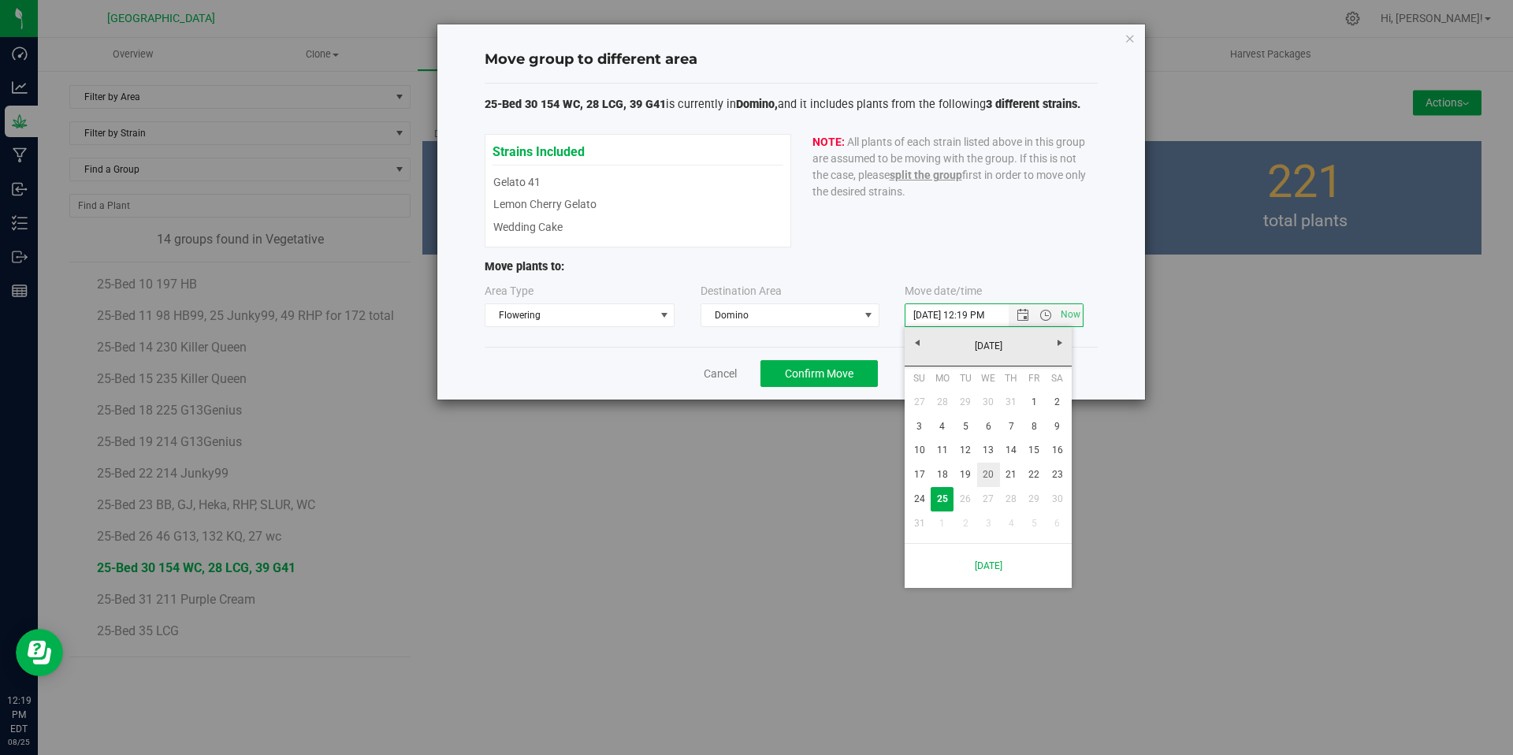
click at [988, 478] on link "20" at bounding box center [988, 475] width 23 height 24
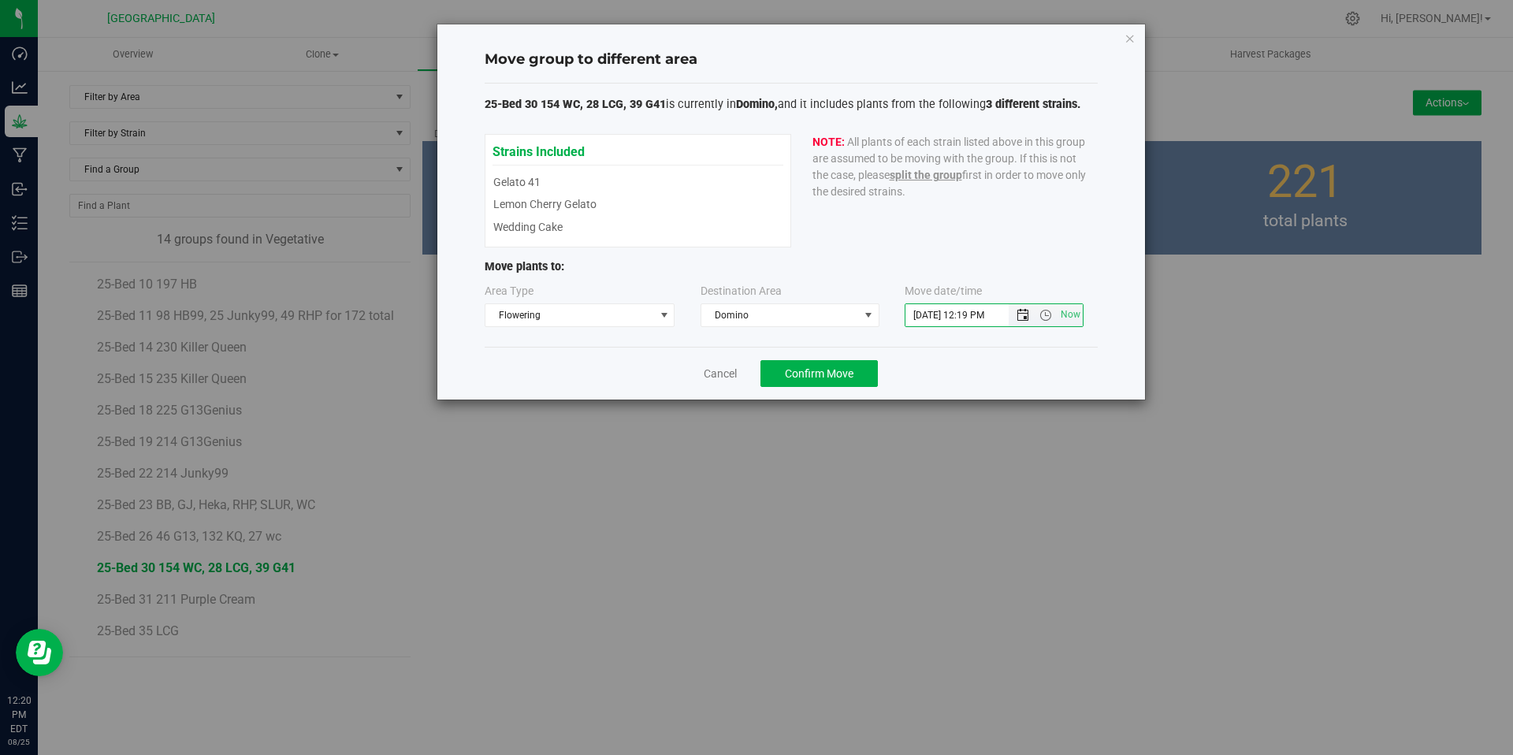
click at [1017, 313] on span "Open the date view" at bounding box center [1023, 315] width 13 height 13
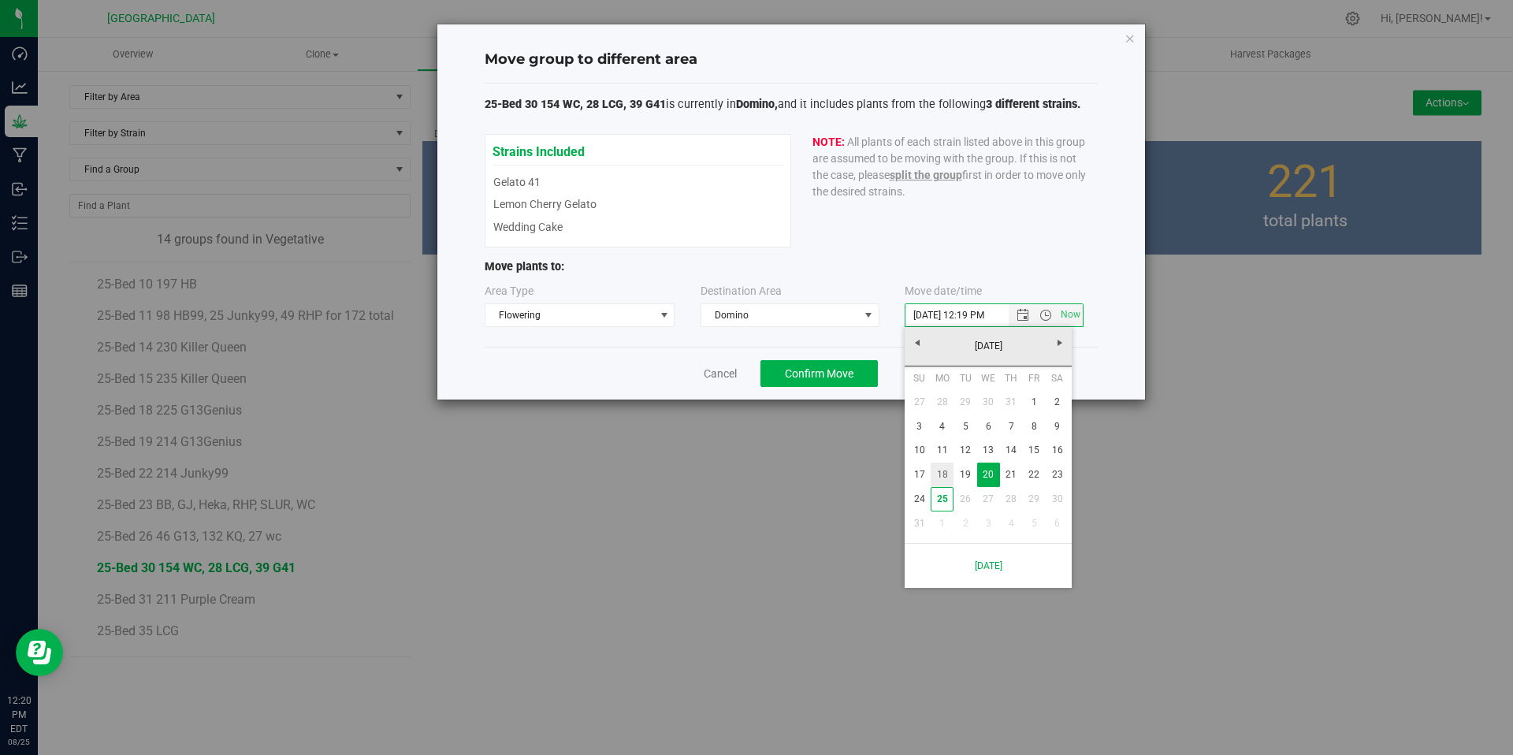
click at [948, 474] on link "18" at bounding box center [942, 475] width 23 height 24
type input "[DATE] 12:19 PM"
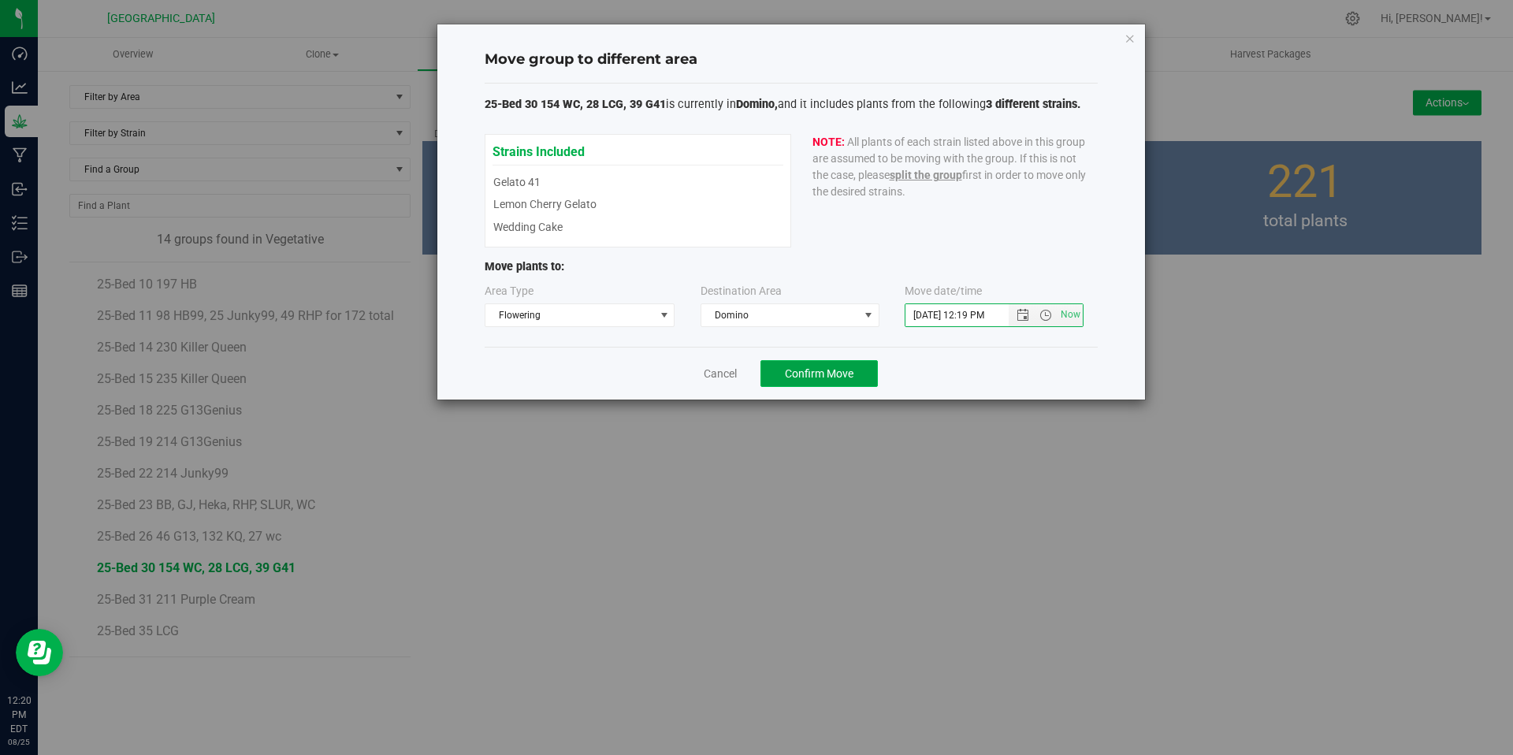
click at [824, 379] on span "Confirm Move" at bounding box center [819, 373] width 69 height 13
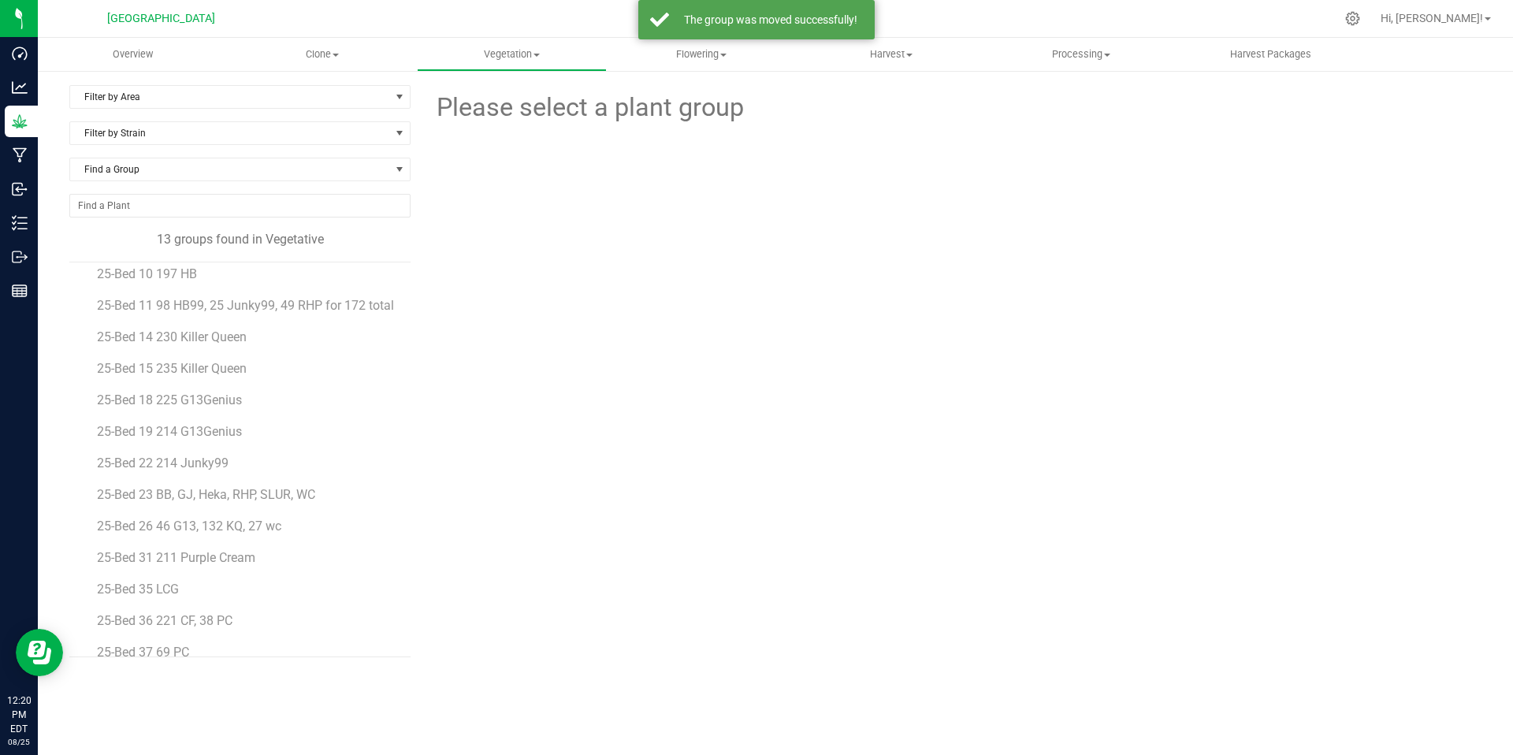
scroll to position [47, 0]
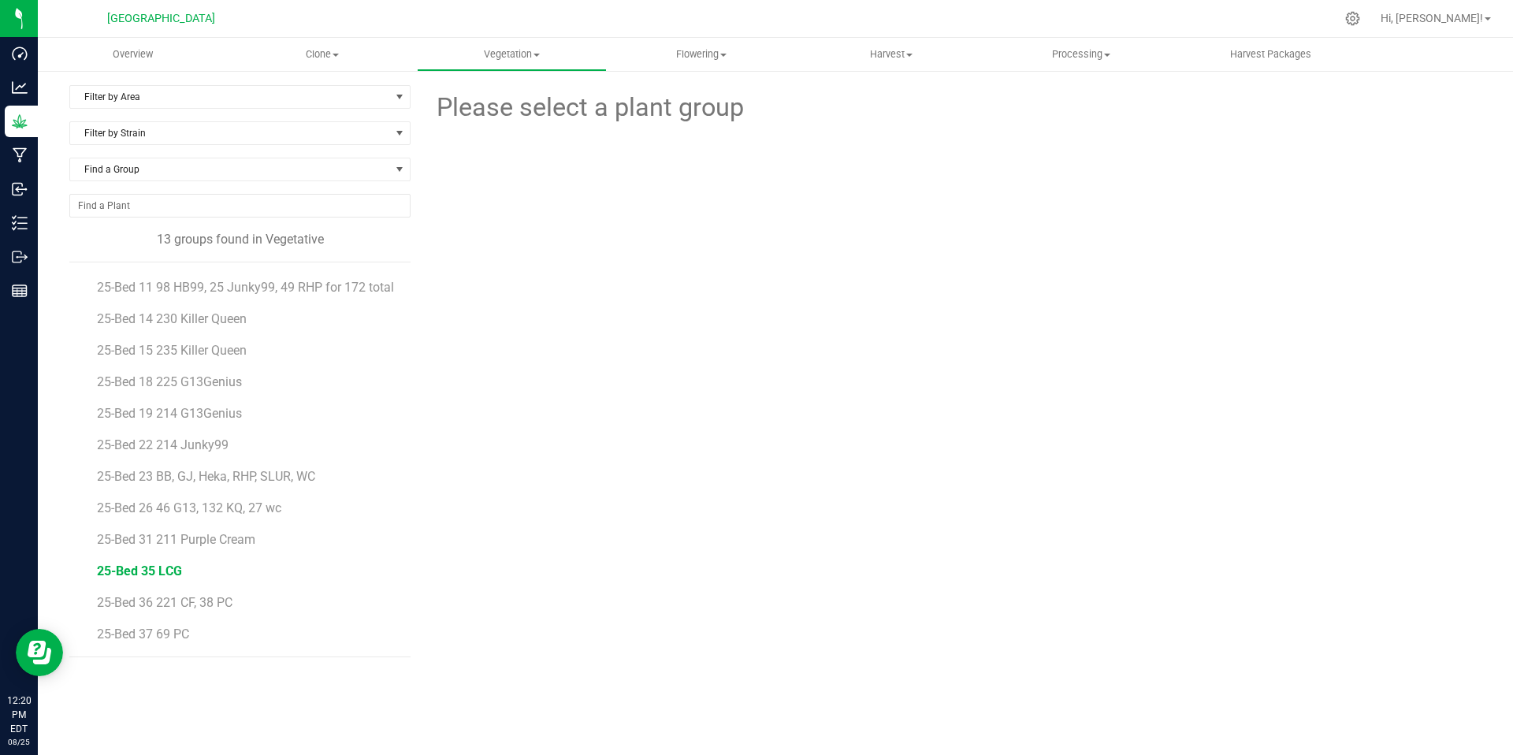
click at [152, 568] on span "25-Bed 35 LCG" at bounding box center [139, 571] width 85 height 15
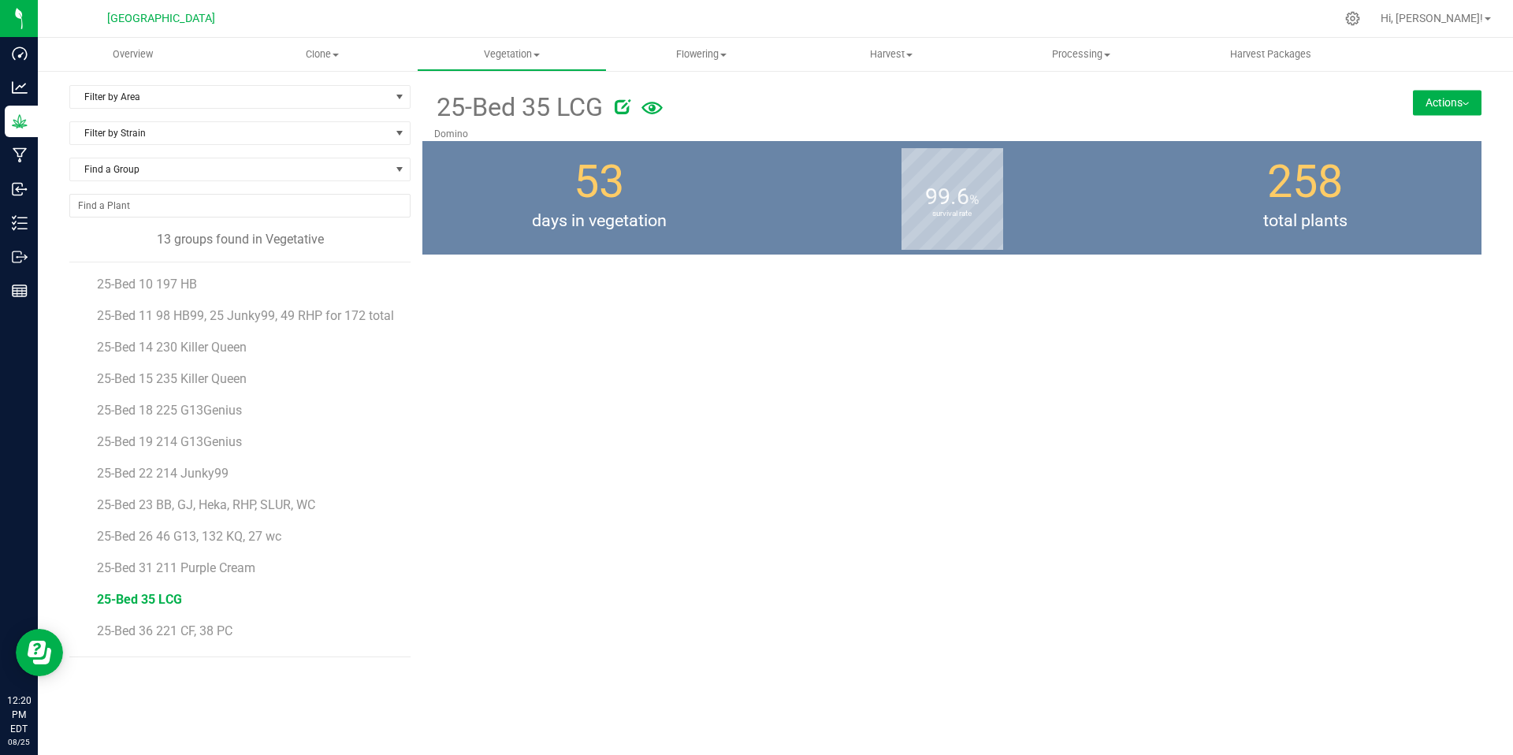
click at [534, 434] on div "25-Bed 35 LCG Domino Actions Move group Split group" at bounding box center [951, 371] width 1059 height 572
click at [628, 9] on div at bounding box center [808, 18] width 1053 height 31
